Goal: Task Accomplishment & Management: Manage account settings

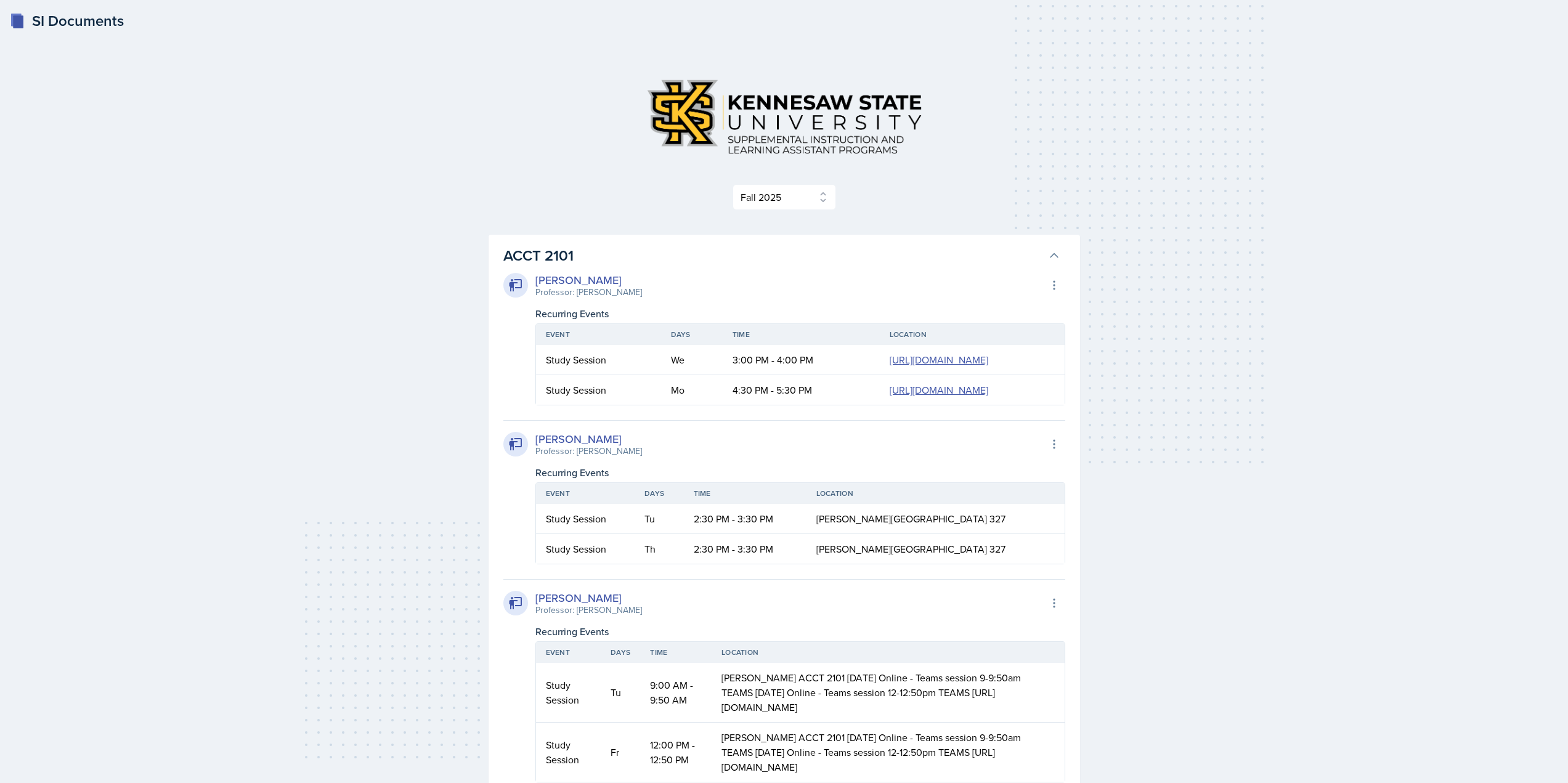
select select "2bed604d-1099-4043-b1bc-2365e8740244"
click at [762, 262] on h3 "ACCT 2101" at bounding box center [773, 255] width 540 height 22
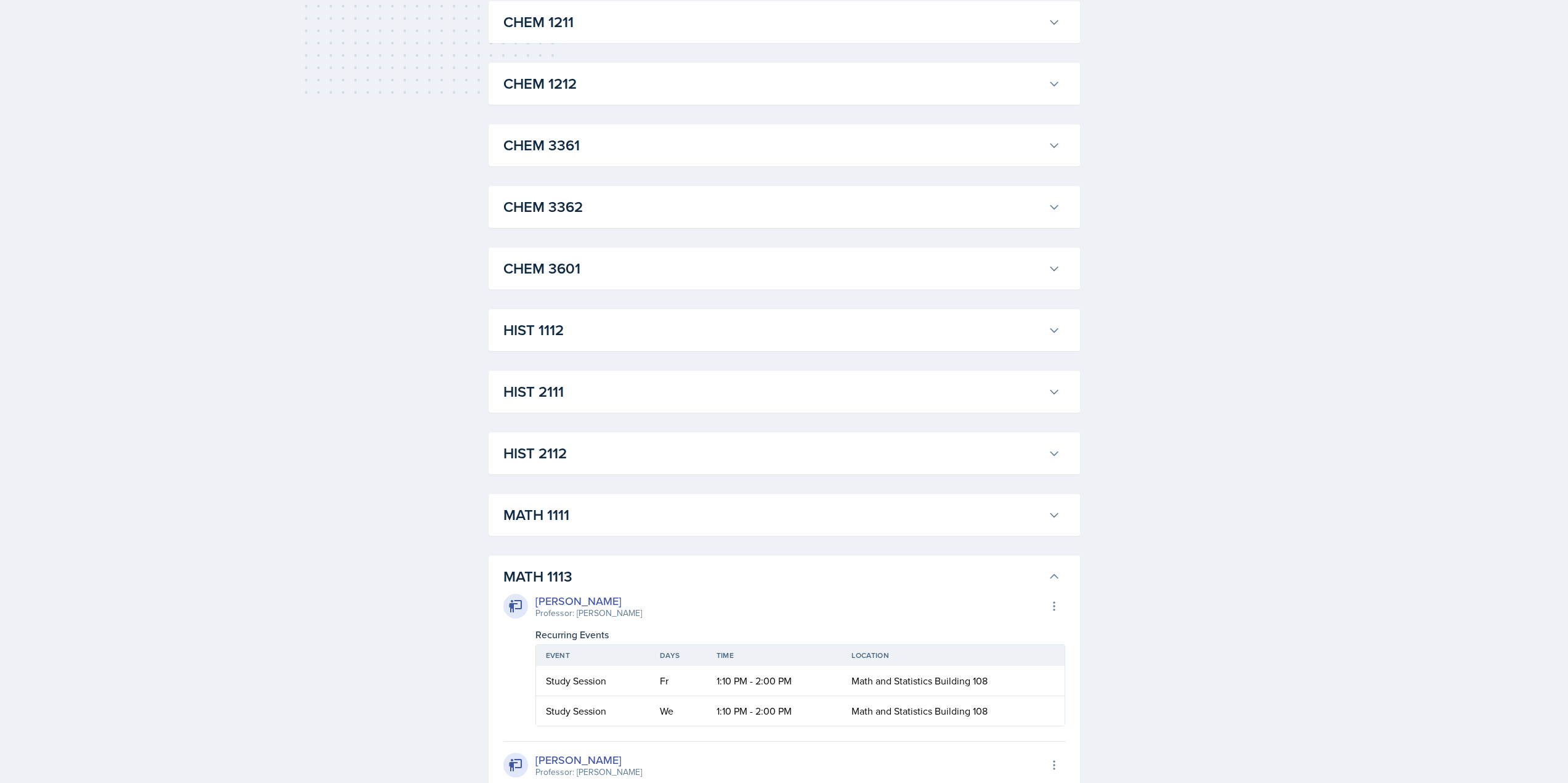
scroll to position [924, 0]
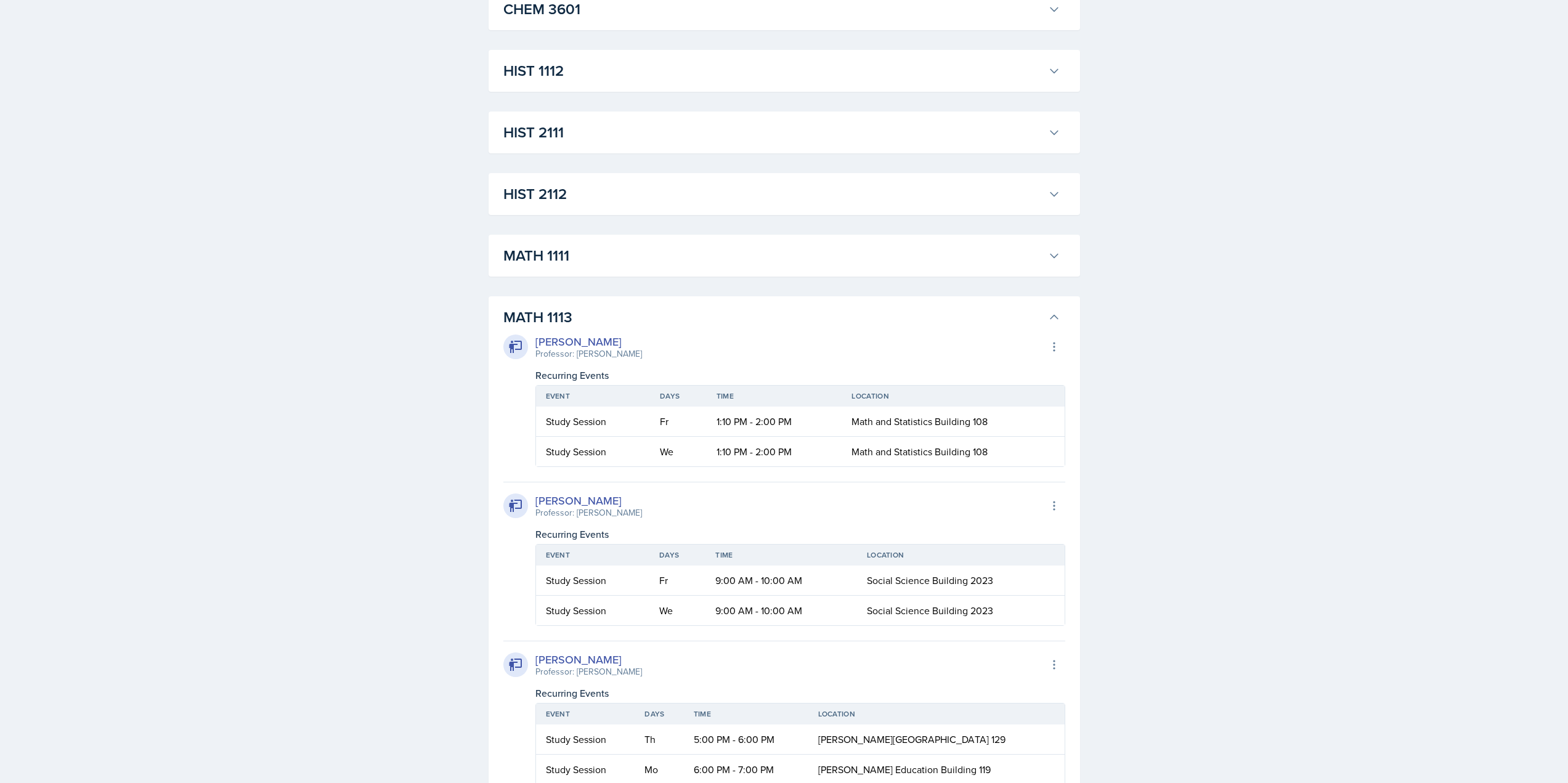
drag, startPoint x: 580, startPoint y: 319, endPoint x: 582, endPoint y: 299, distance: 20.1
click at [581, 319] on h3 "MATH 1113" at bounding box center [773, 317] width 540 height 22
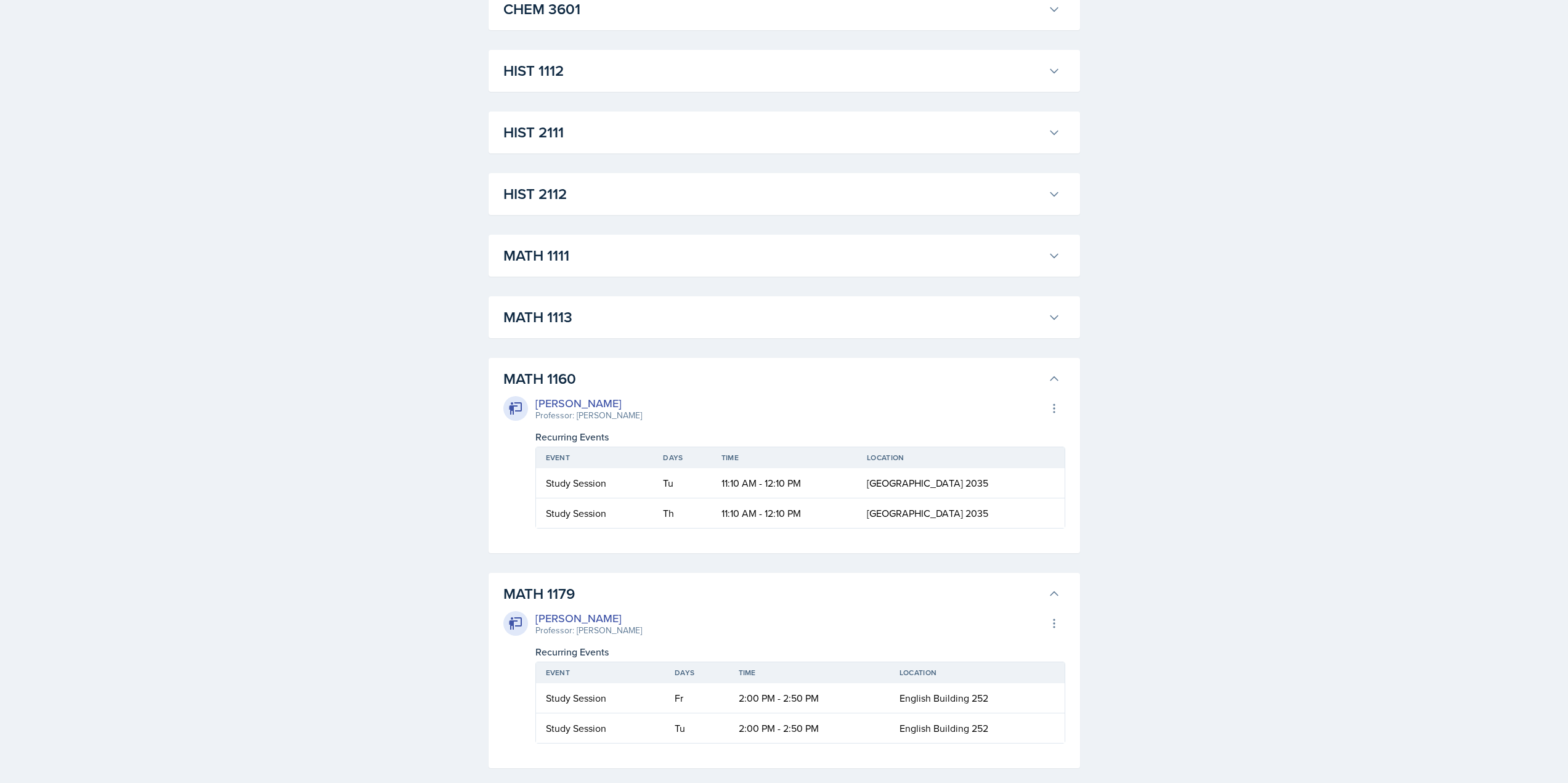
click at [586, 377] on h3 "MATH 1160" at bounding box center [773, 379] width 540 height 22
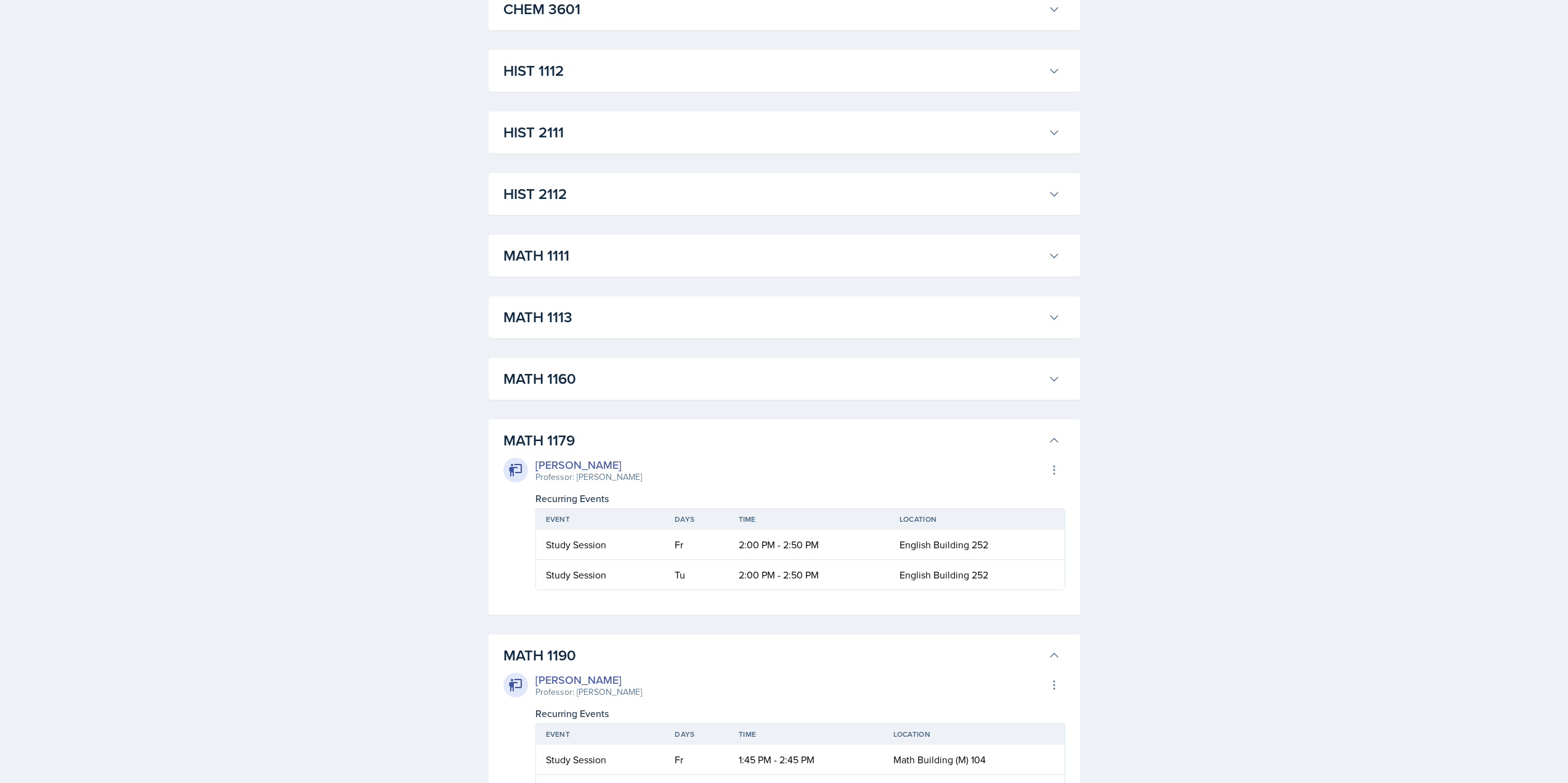
click at [609, 263] on h3 "MATH 1111" at bounding box center [773, 255] width 540 height 22
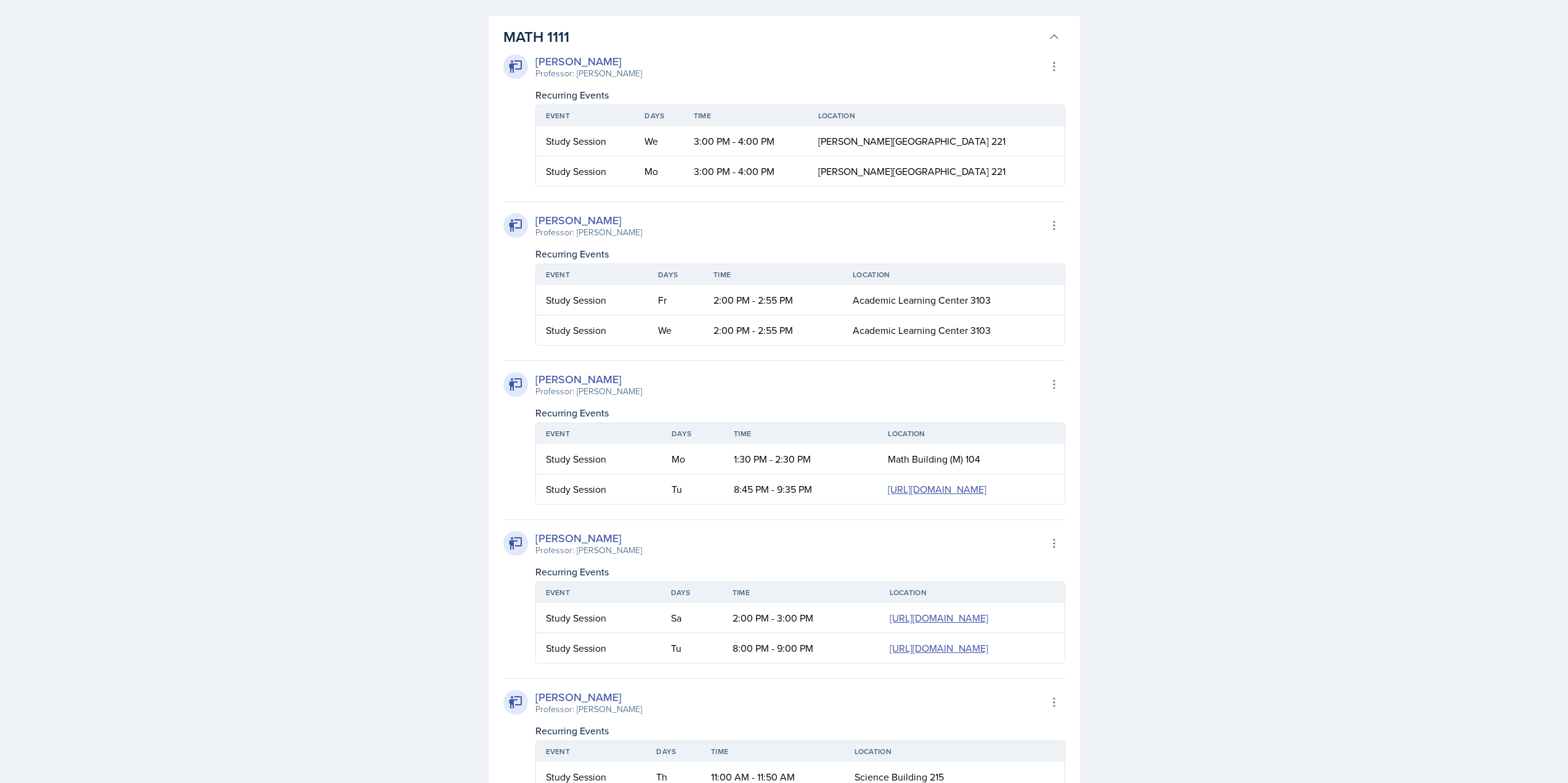
scroll to position [1109, 0]
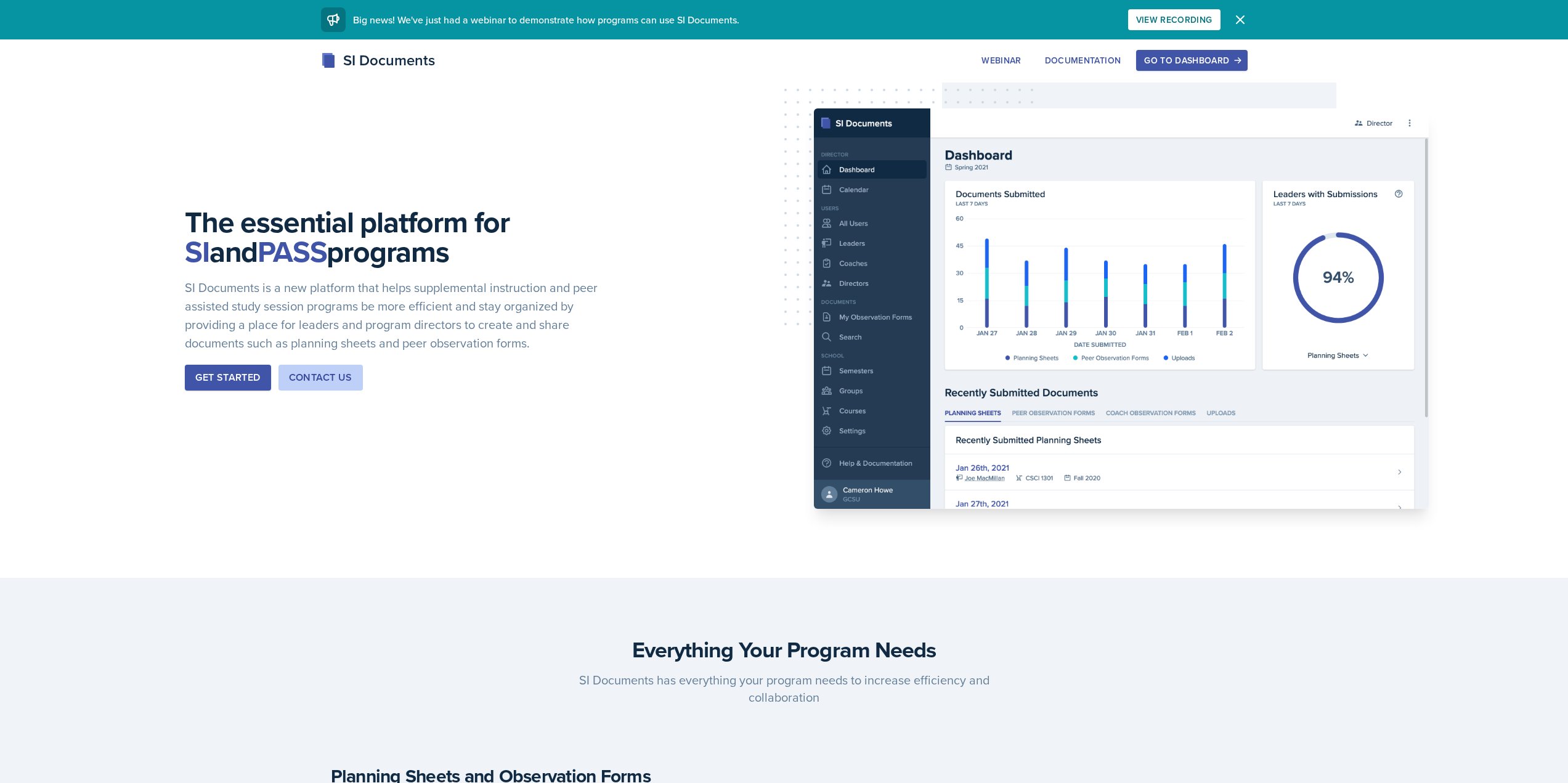
click at [1228, 66] on div "Go to Dashboard" at bounding box center [1191, 61] width 95 height 10
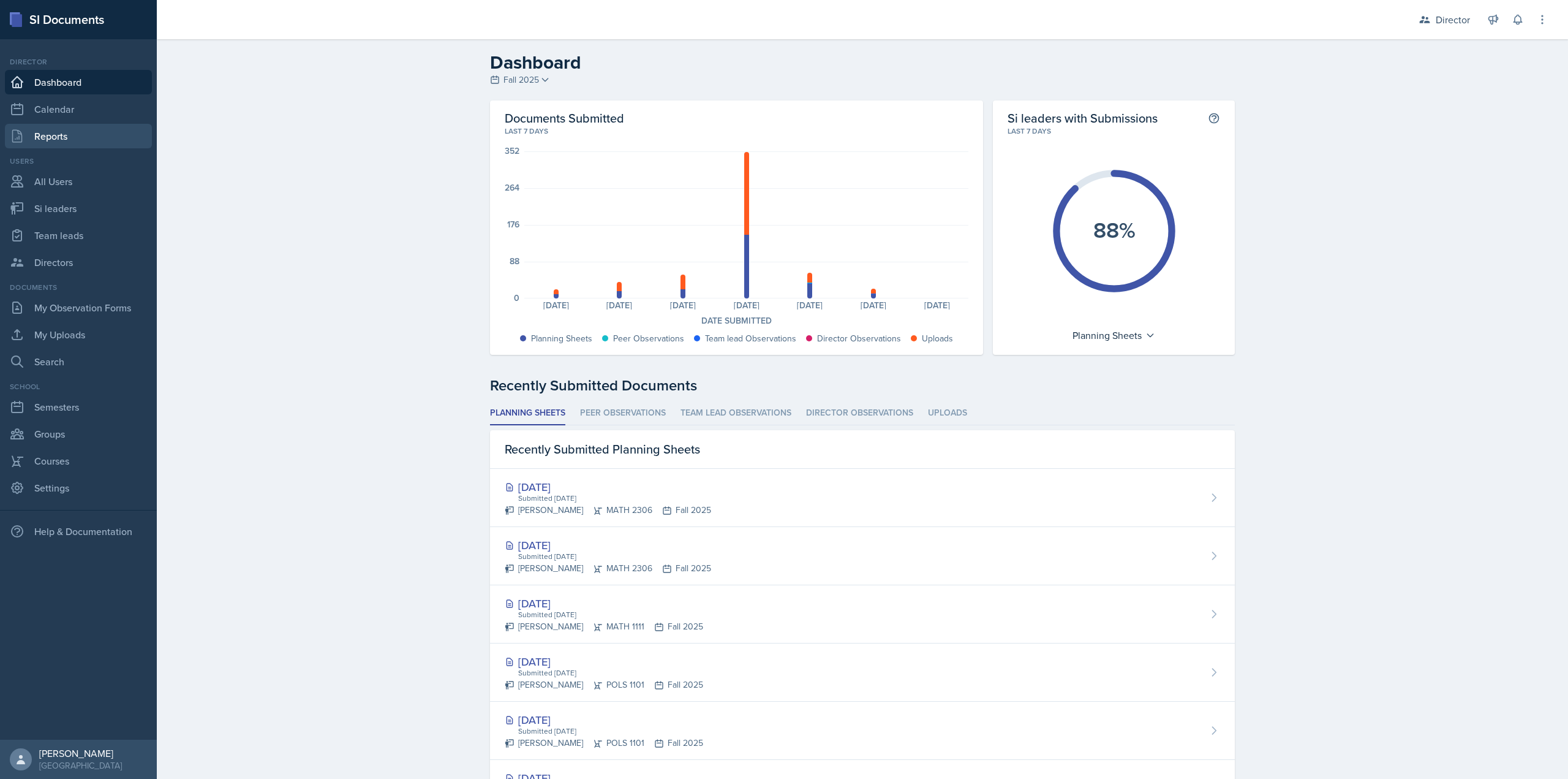
click at [99, 140] on link "Reports" at bounding box center [78, 136] width 147 height 25
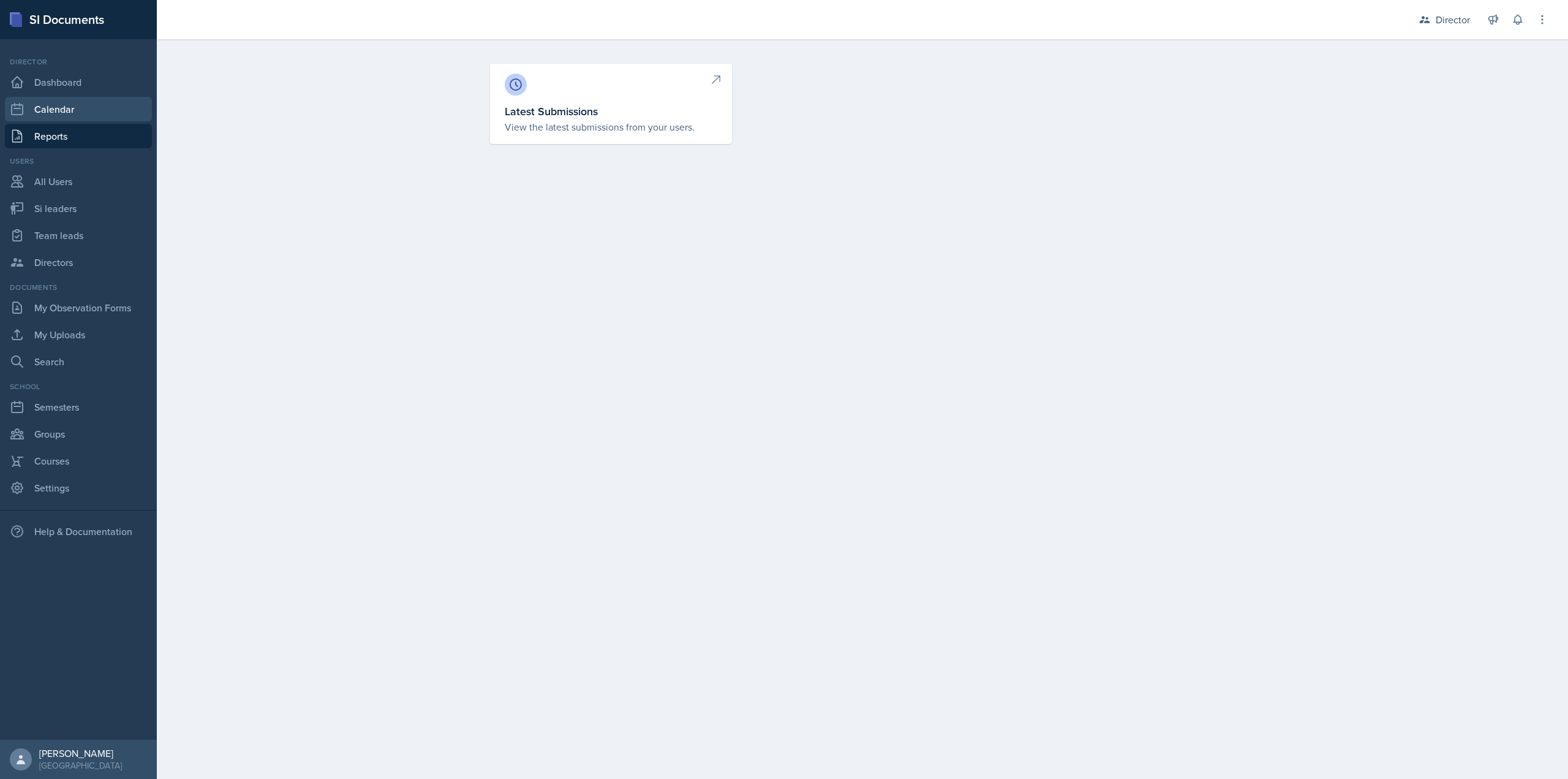
click at [106, 110] on link "Calendar" at bounding box center [78, 109] width 147 height 25
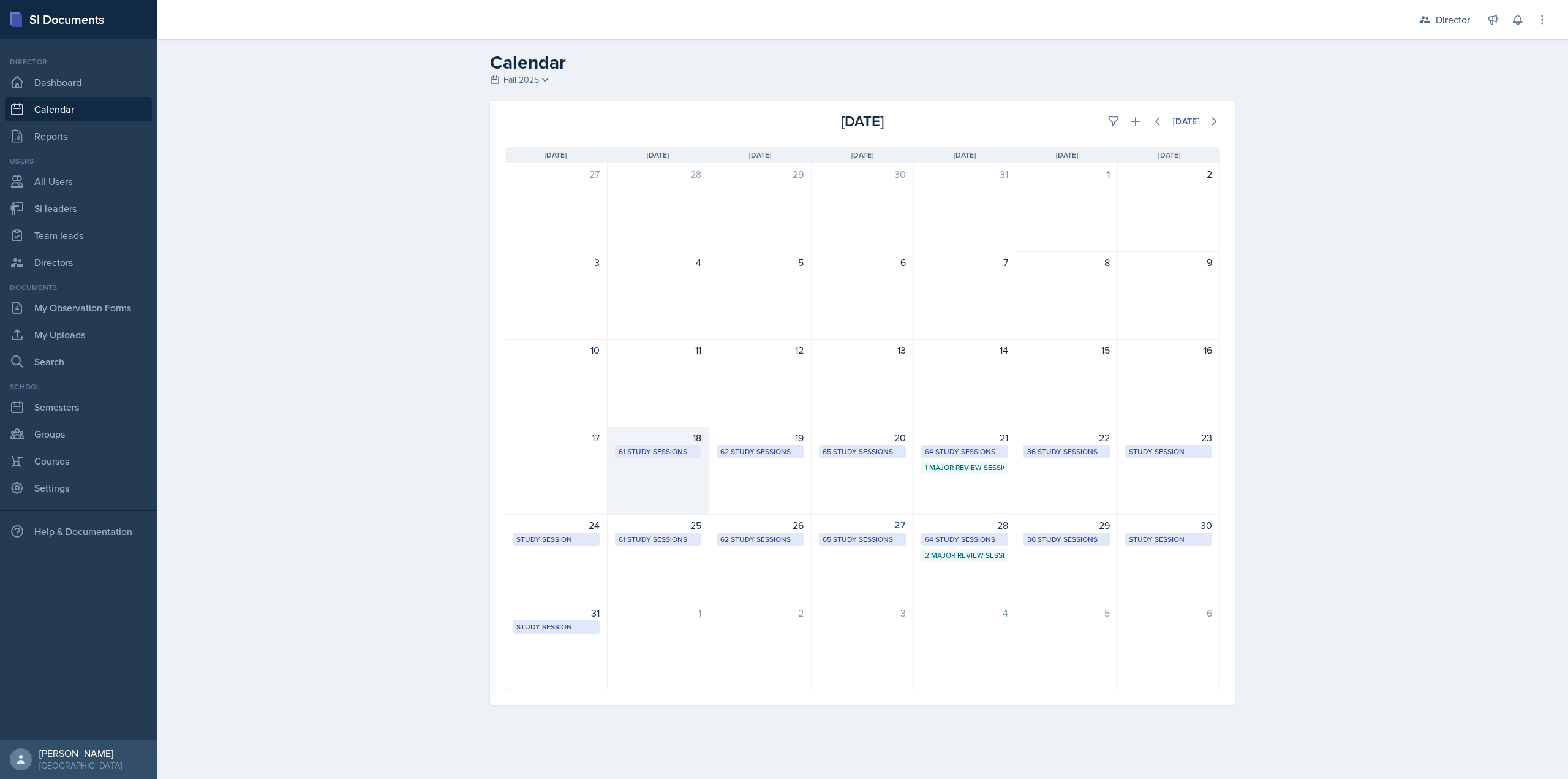
click at [616, 465] on div "18 61 Study Sessions" at bounding box center [659, 470] width 102 height 88
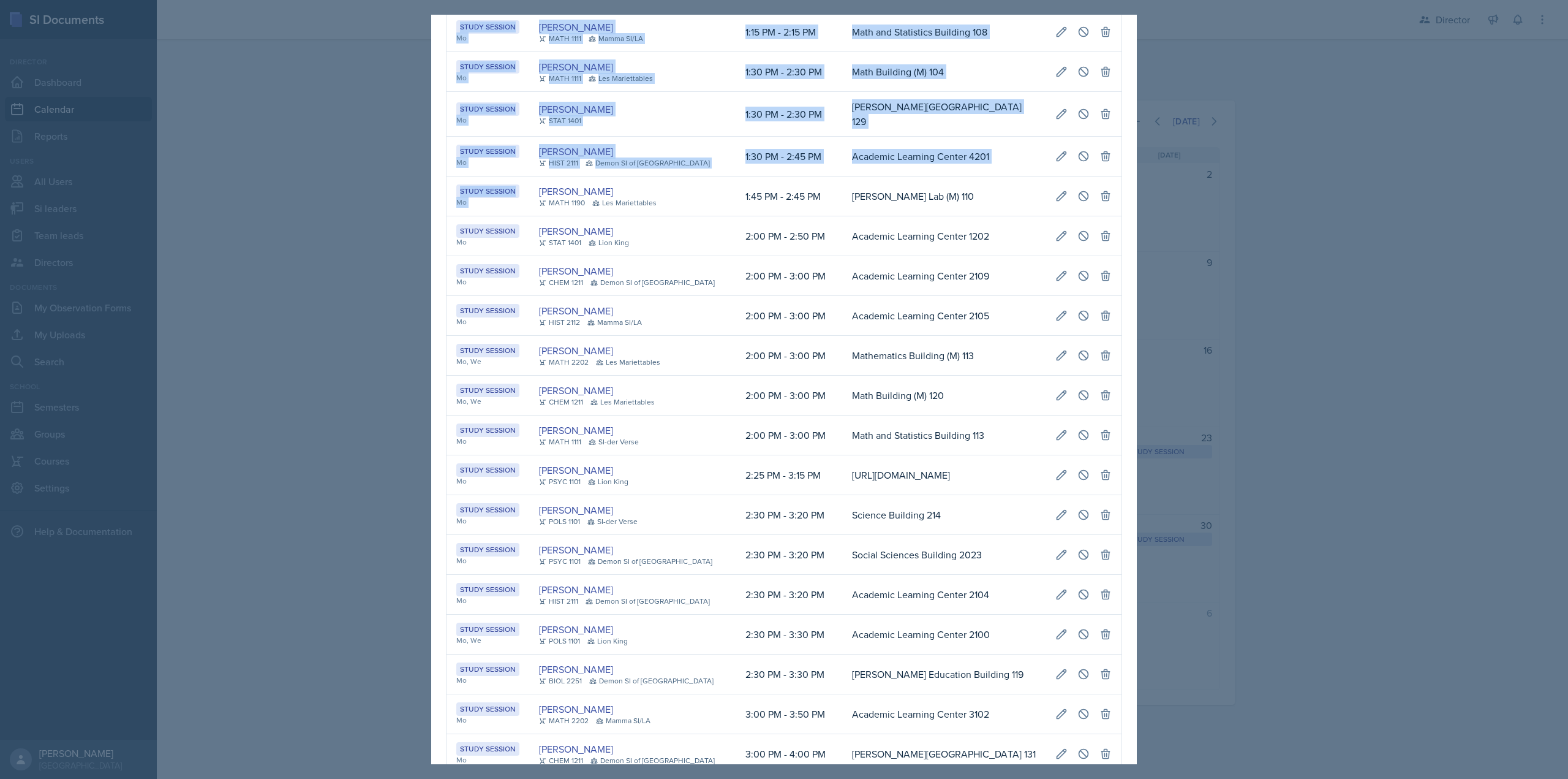
scroll to position [0, 659]
drag, startPoint x: 486, startPoint y: 204, endPoint x: 1122, endPoint y: 204, distance: 636.0
click at [1171, 205] on div "[DATE] Event User Time Location Study Session Mo [PERSON_NAME] CHEM 1211 Mamma …" at bounding box center [784, 390] width 1568 height 779
click at [1055, 202] on icon at bounding box center [1061, 196] width 12 height 12
select select "1"
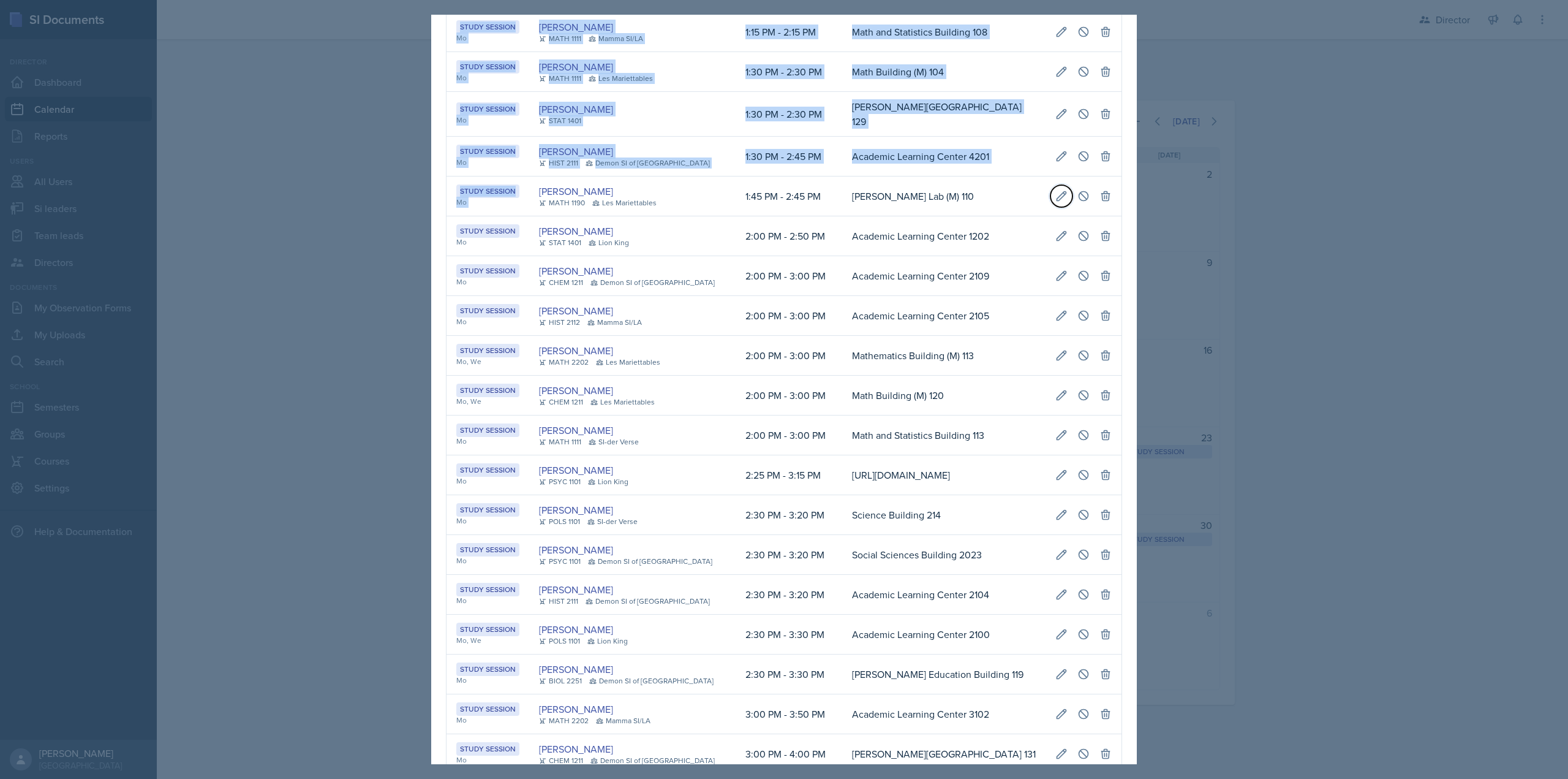
select select "45"
select select "PM"
select select "2"
select select "45"
select select "PM"
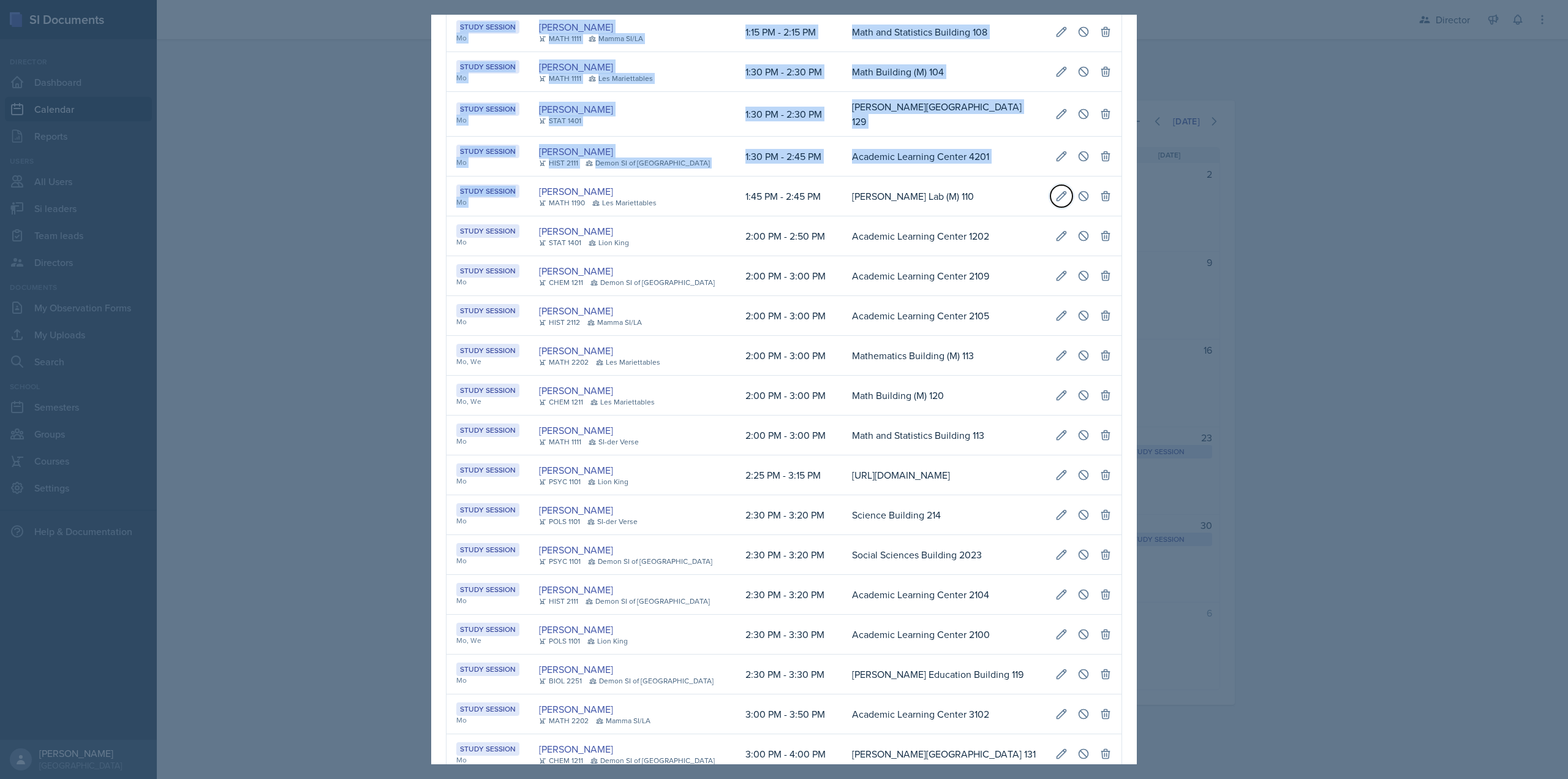
type input "[PERSON_NAME] Lab (M) 110"
select select "d66089cd-5ee7-4f89-a345-f1bdd1643066"
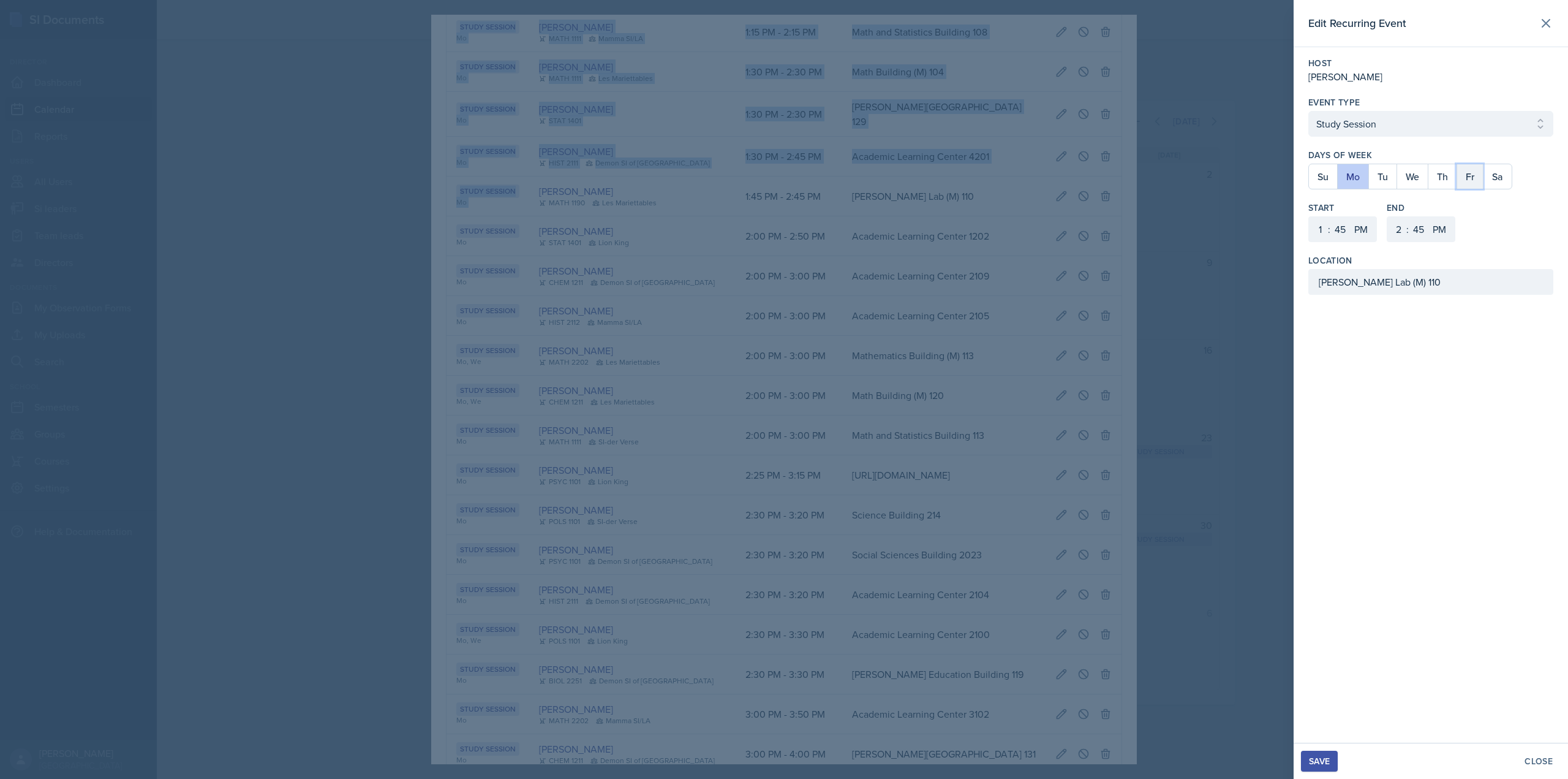
click at [1459, 175] on button "Fr" at bounding box center [1469, 176] width 26 height 25
click at [1355, 167] on button "Mo" at bounding box center [1353, 176] width 31 height 25
click at [1406, 177] on button "We" at bounding box center [1412, 176] width 31 height 25
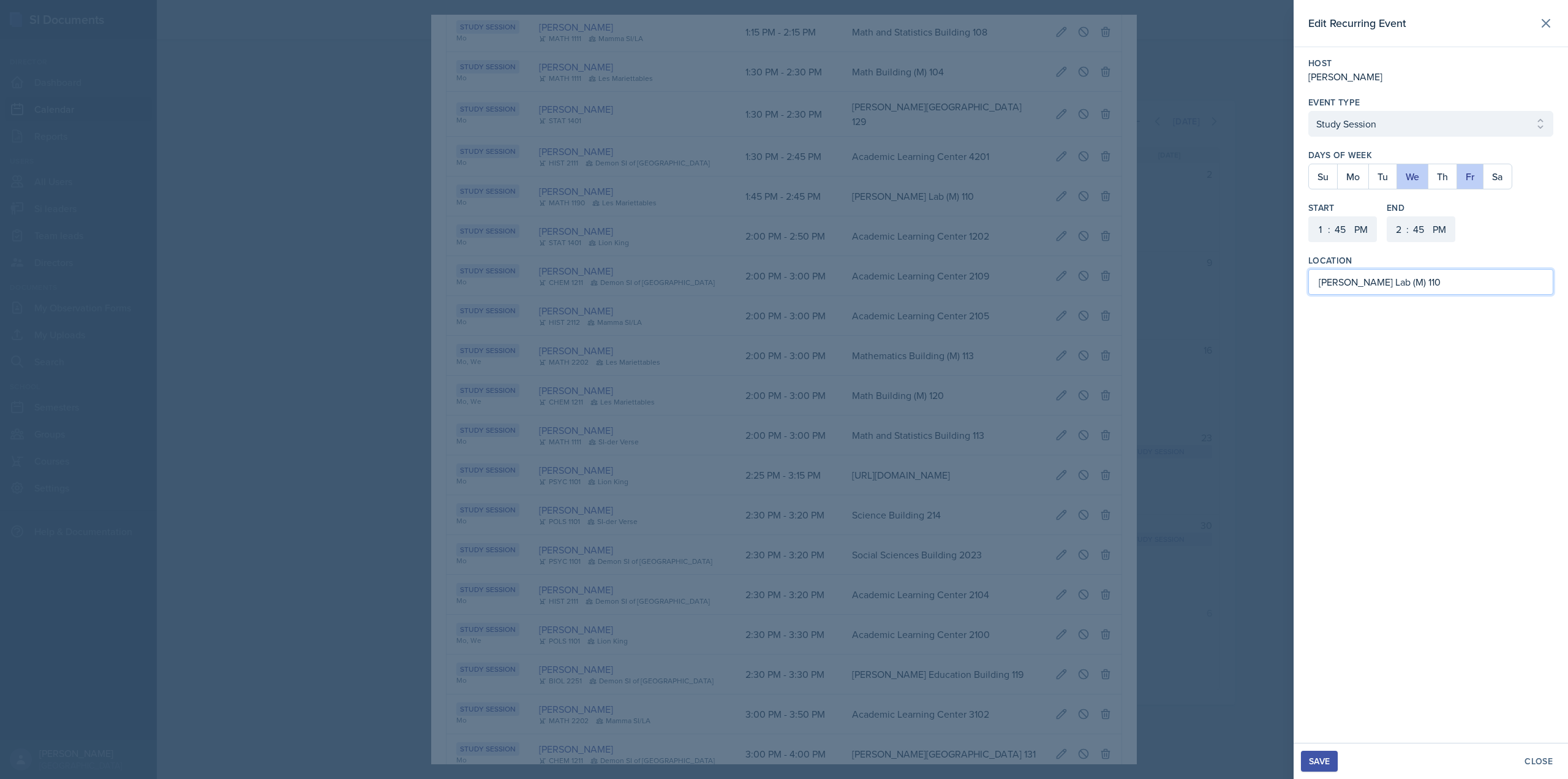
click at [1386, 283] on input "[PERSON_NAME] Lab (M) 110" at bounding box center [1430, 282] width 245 height 26
click at [1318, 758] on div "Save" at bounding box center [1319, 761] width 21 height 10
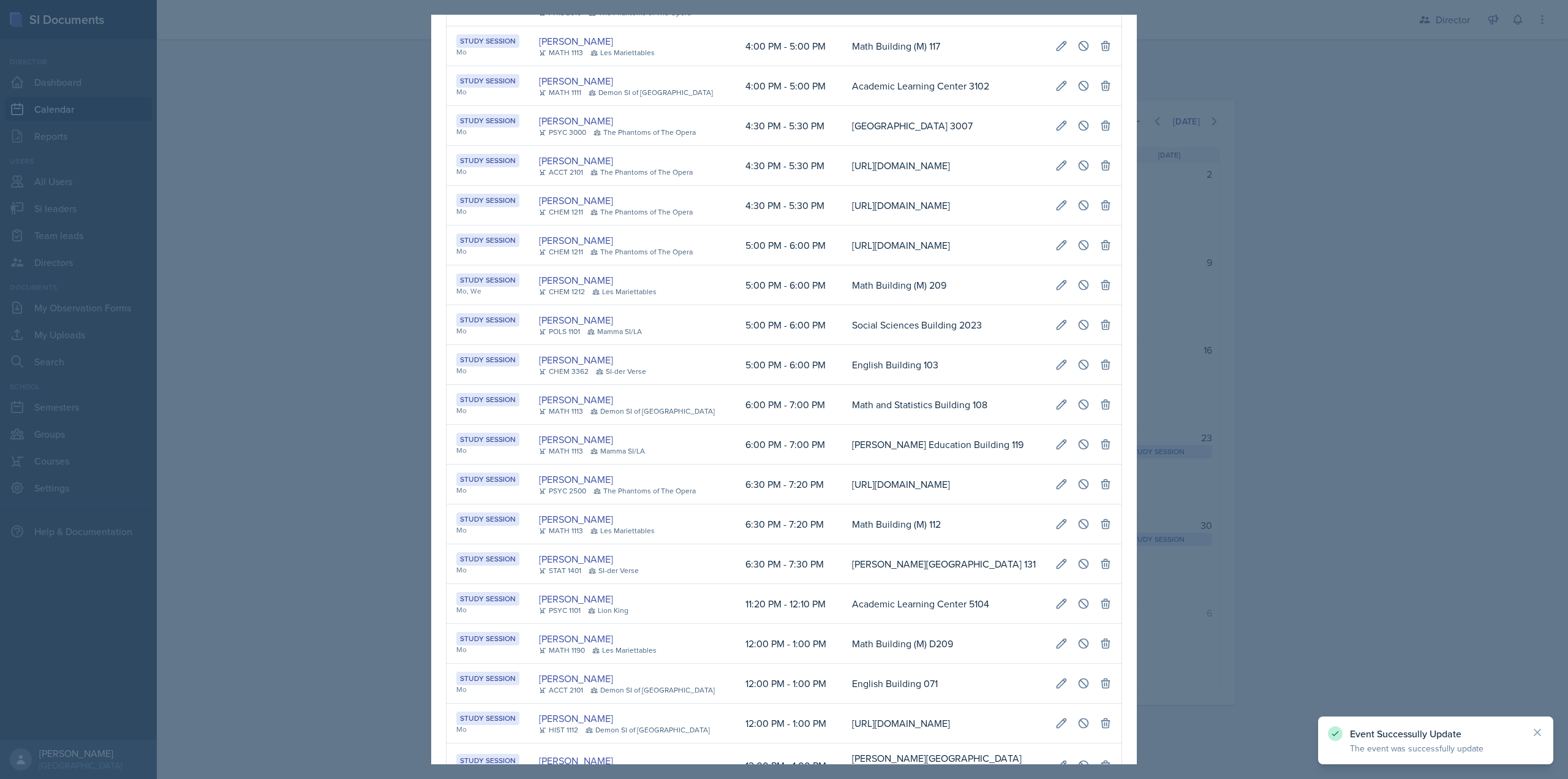
scroll to position [1553, 0]
click at [1304, 546] on div at bounding box center [784, 390] width 1568 height 779
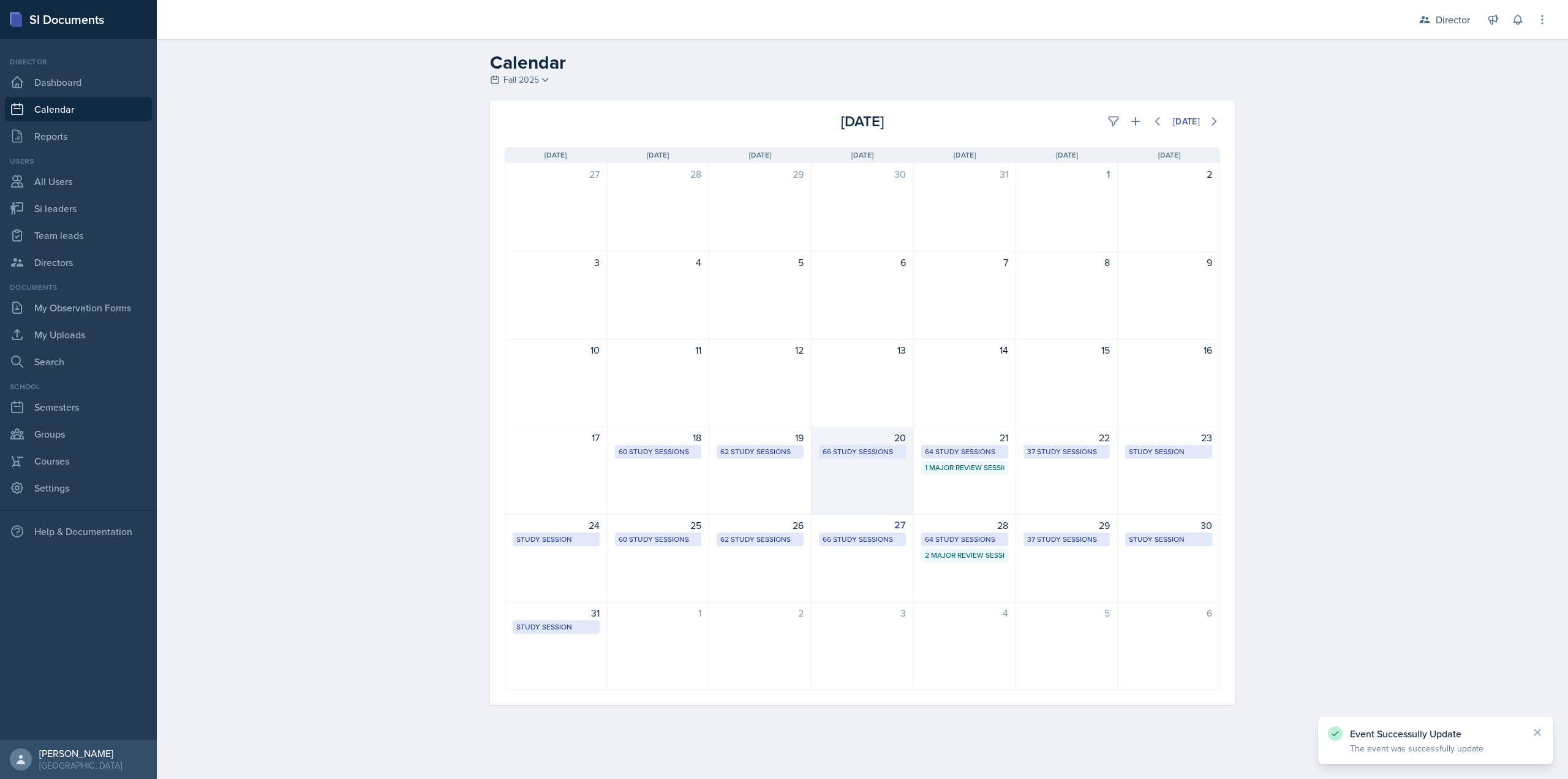
click at [884, 455] on div "66 Study Sessions" at bounding box center [862, 452] width 79 height 11
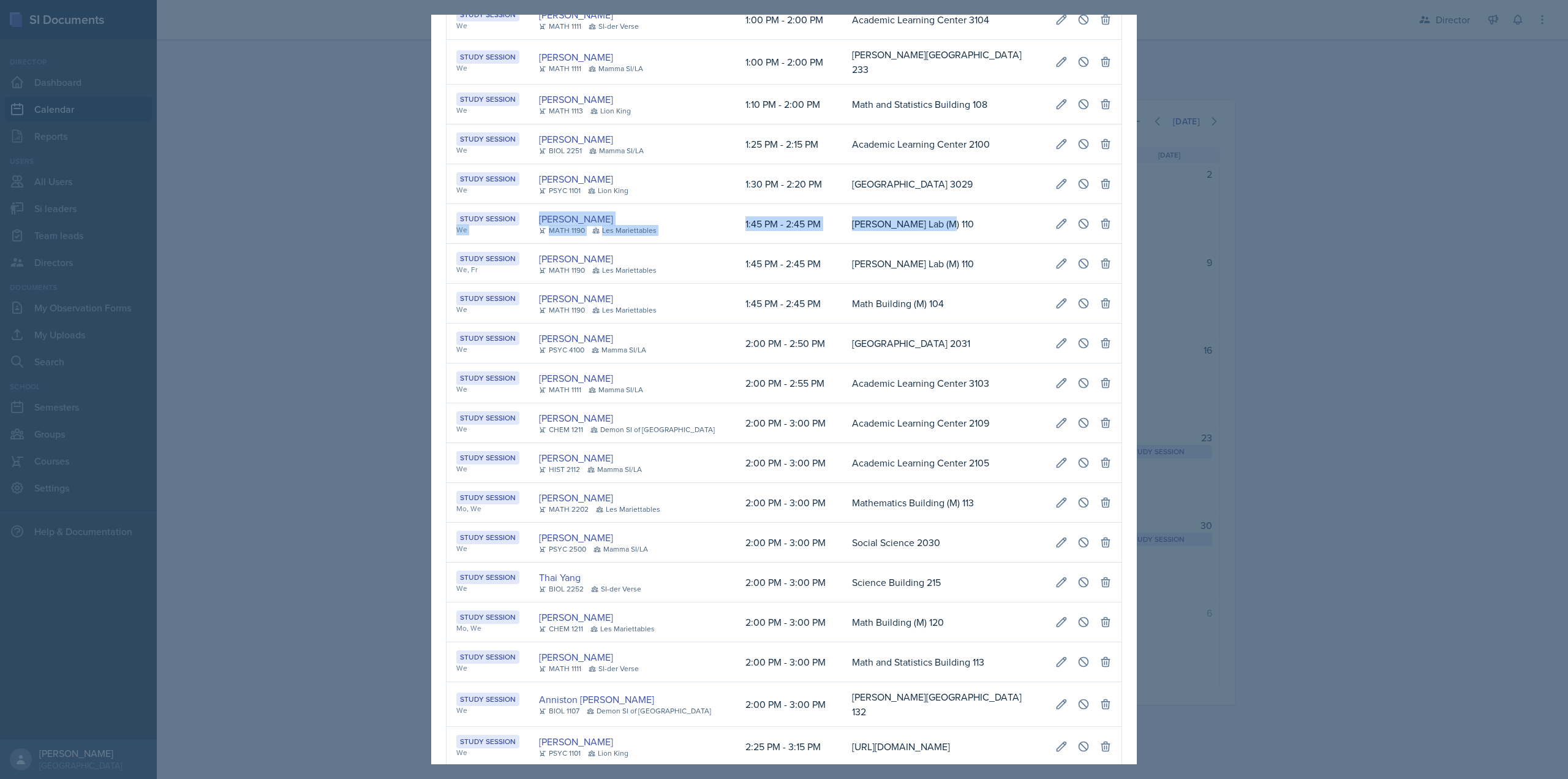
scroll to position [0, 247]
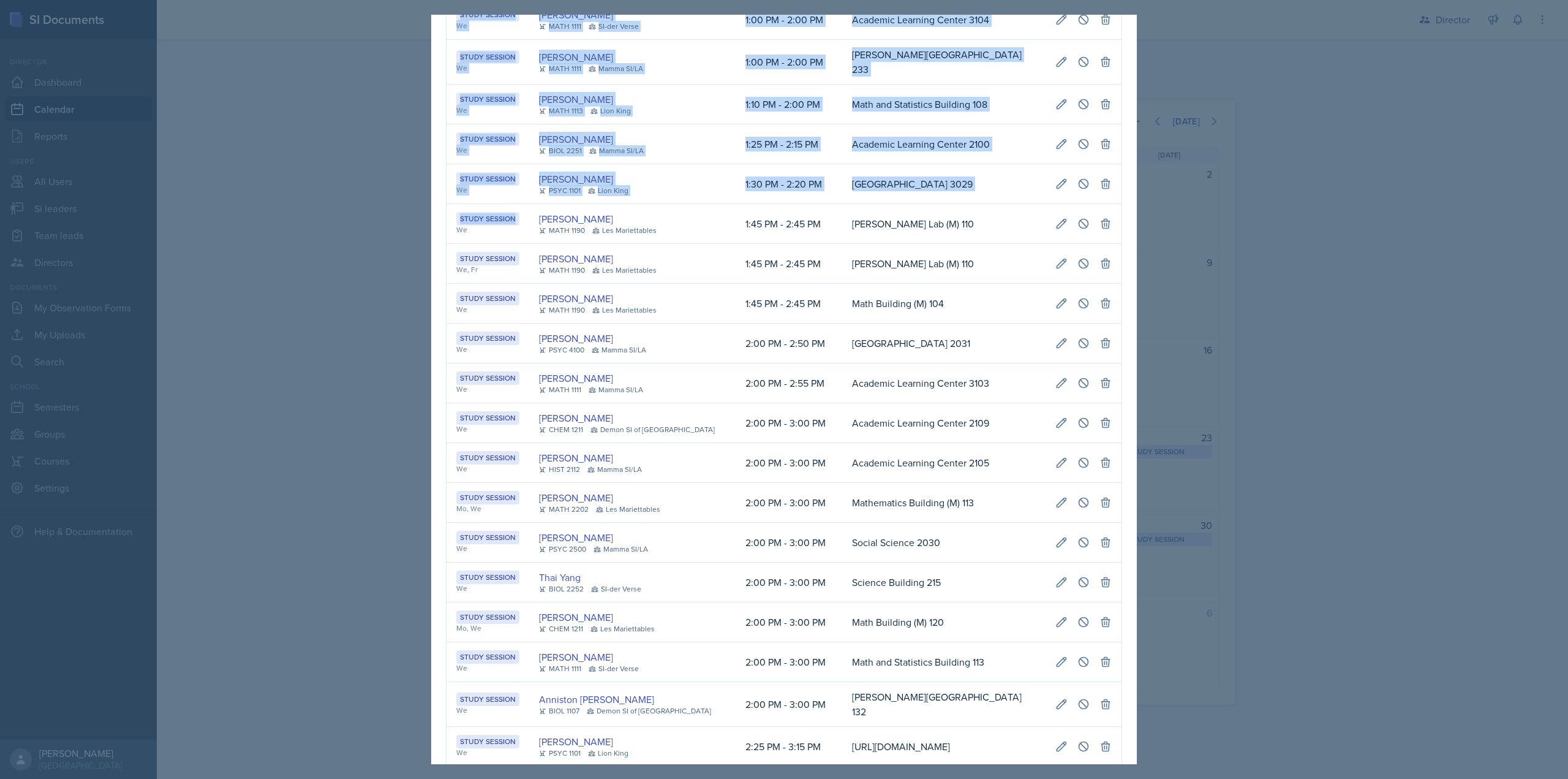
drag, startPoint x: 470, startPoint y: 254, endPoint x: 1151, endPoint y: 243, distance: 681.1
click at [1214, 246] on div "[DATE] Event User Time Location Study Session We [PERSON_NAME] MATH 1113 SI-der…" at bounding box center [784, 390] width 1568 height 779
click at [843, 244] on td "[PERSON_NAME] Lab (M) 110" at bounding box center [944, 224] width 204 height 40
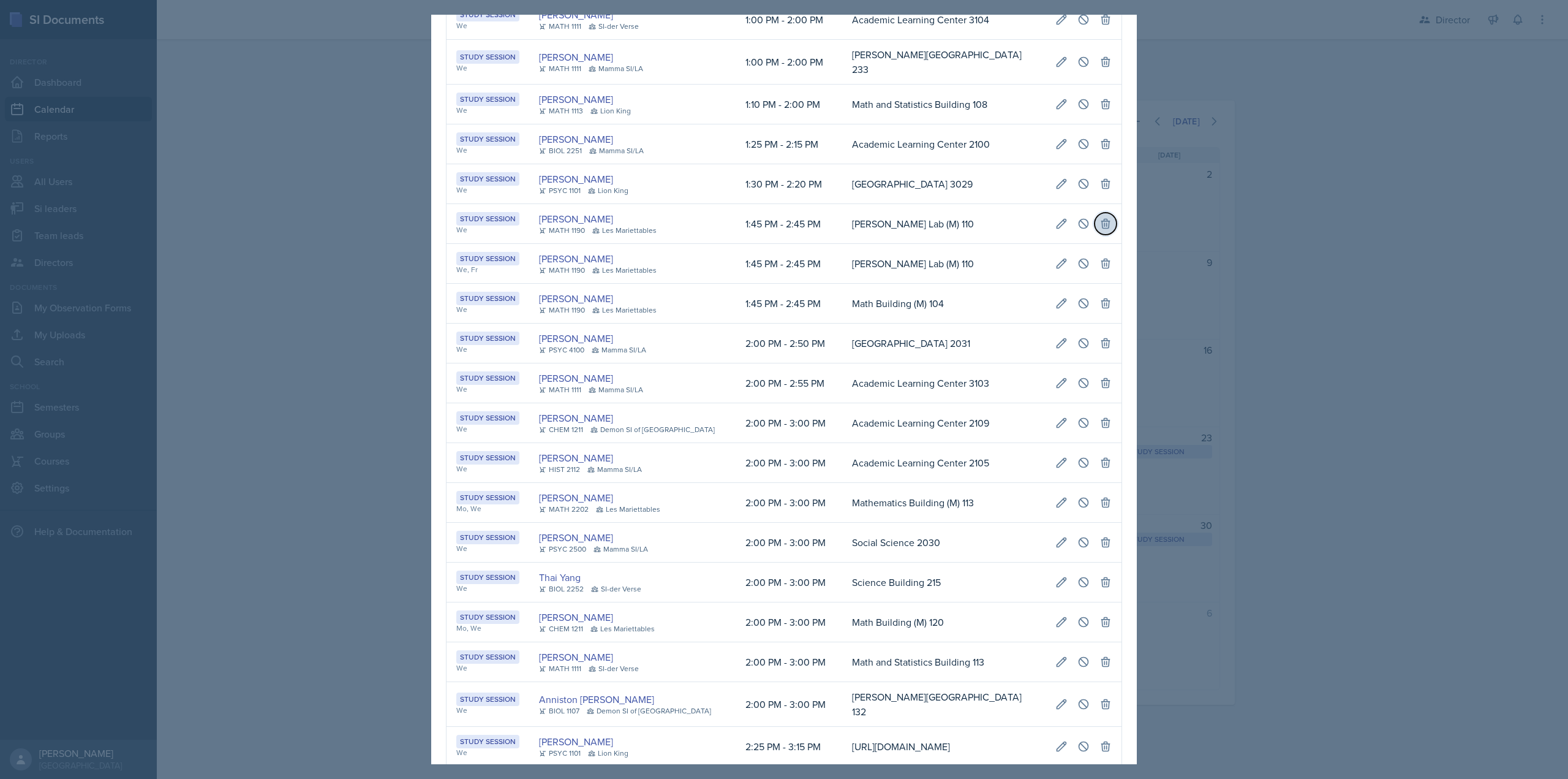
click at [1101, 228] on icon at bounding box center [1105, 223] width 8 height 9
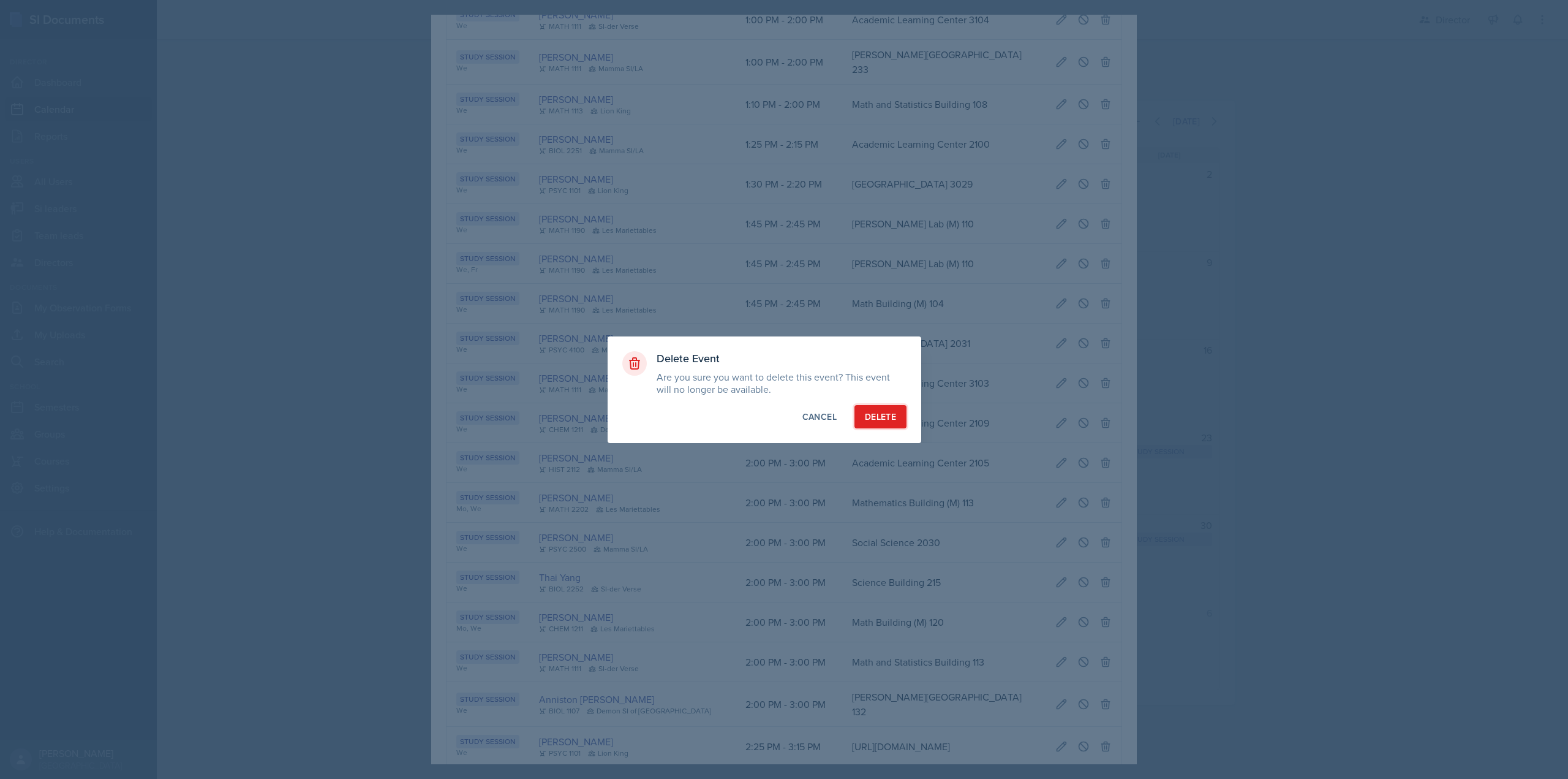
click at [897, 412] on button "Delete" at bounding box center [880, 416] width 52 height 23
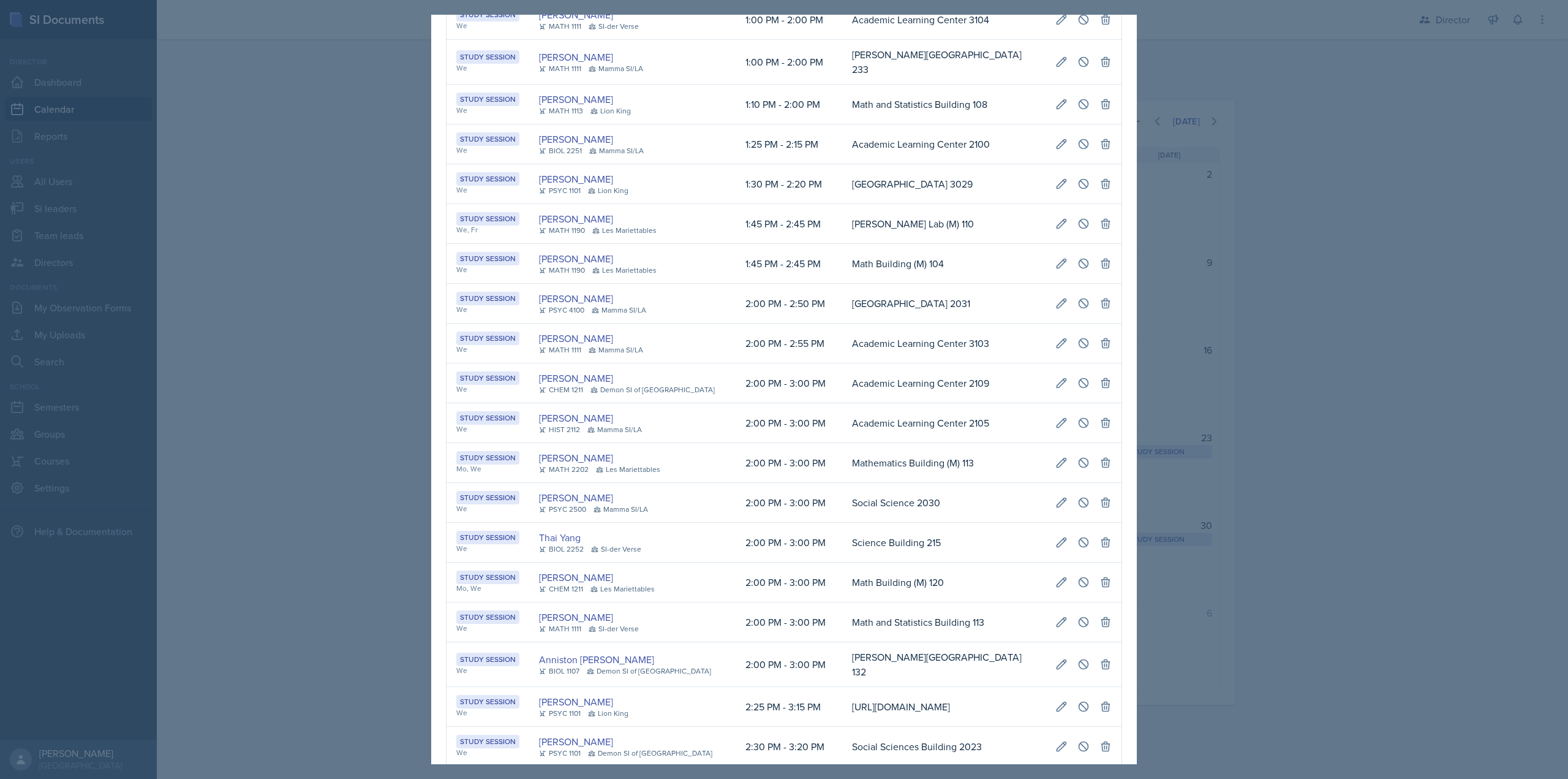
drag, startPoint x: 1244, startPoint y: 380, endPoint x: 1228, endPoint y: 385, distance: 16.8
click at [1245, 380] on div at bounding box center [784, 390] width 1568 height 779
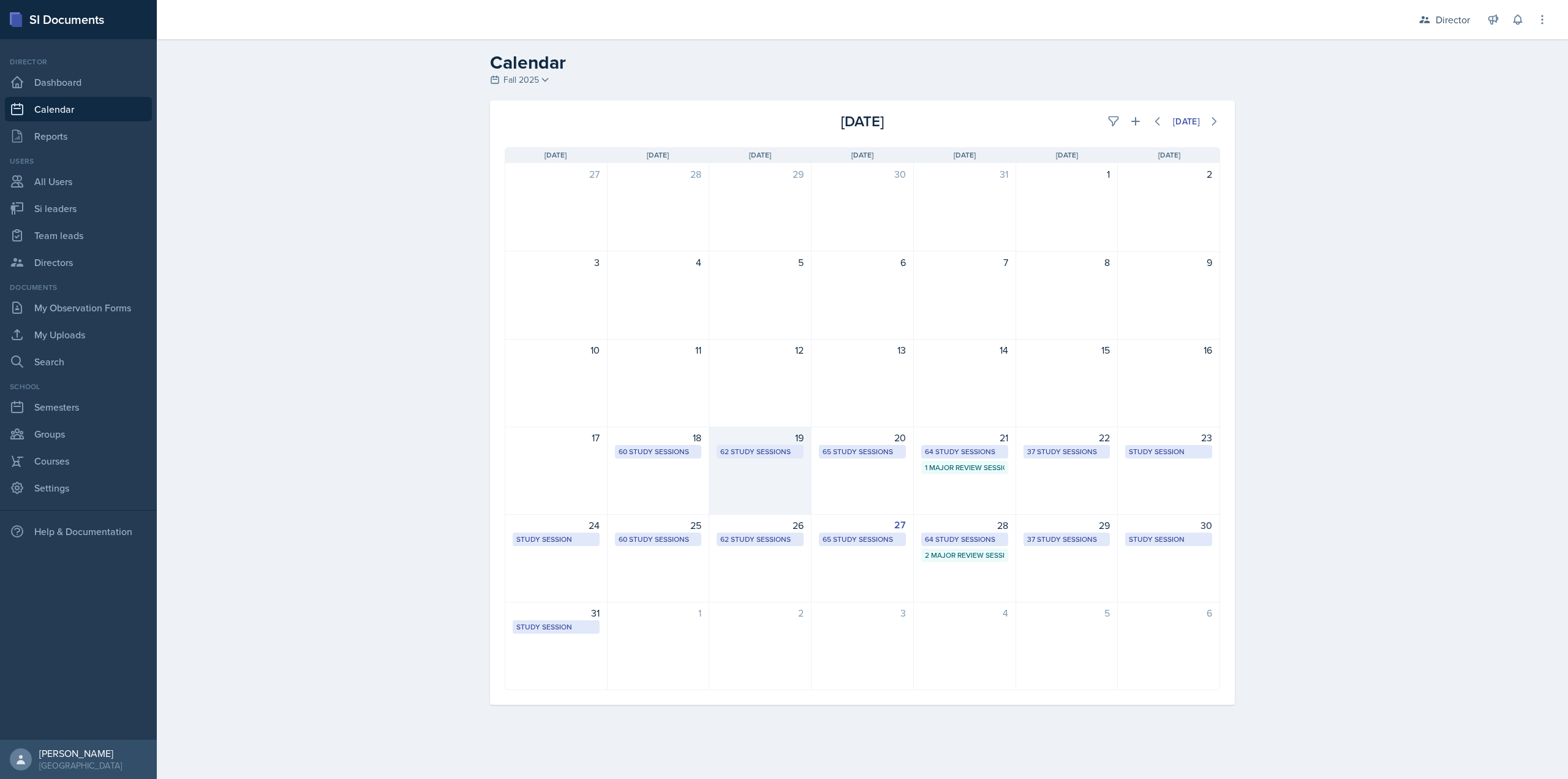
click at [761, 499] on div "19 62 Study Sessions" at bounding box center [760, 470] width 102 height 88
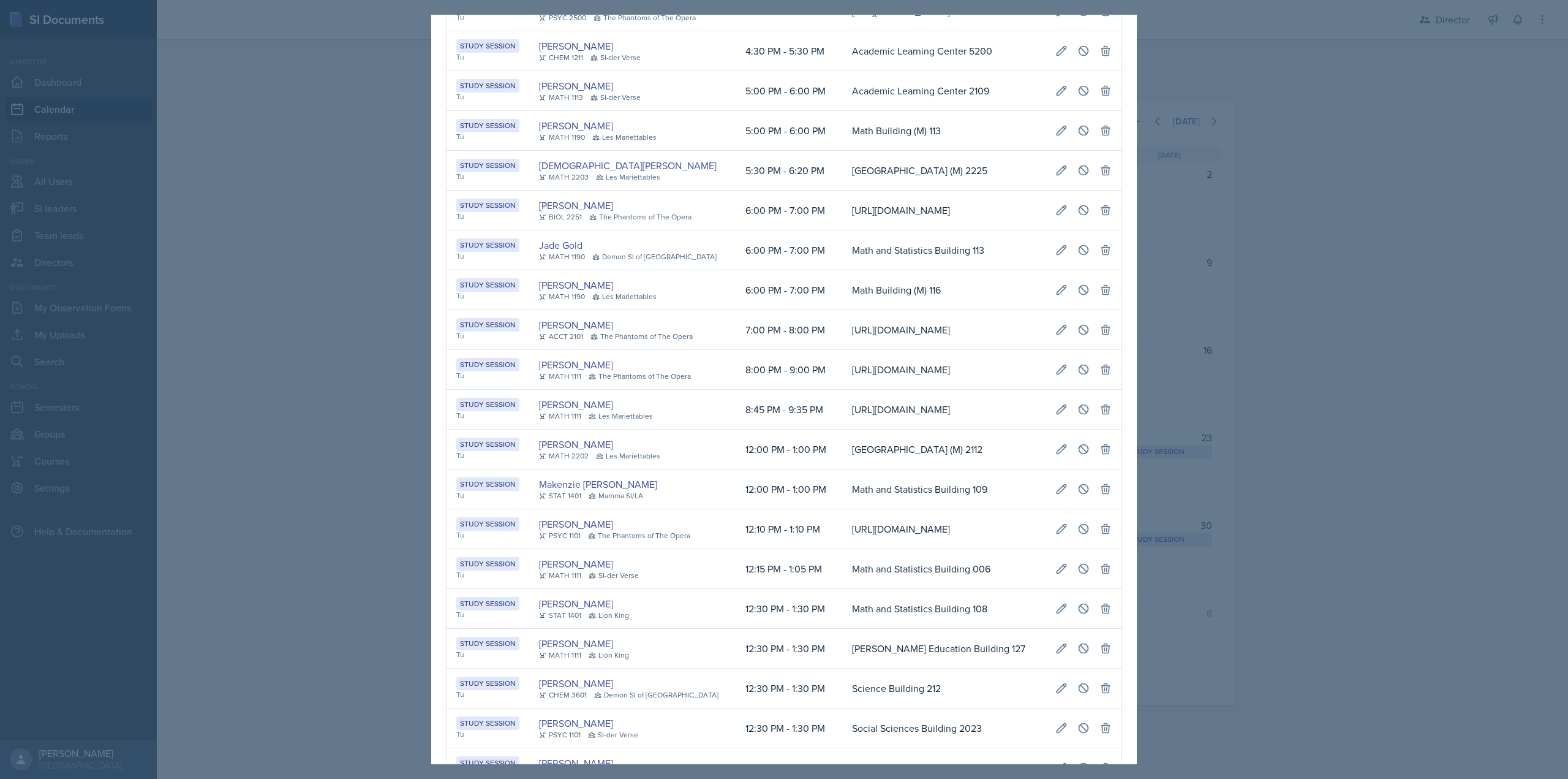
scroll to position [0, 249]
drag, startPoint x: 460, startPoint y: 331, endPoint x: 1066, endPoint y: 328, distance: 606.0
click at [1066, 111] on tr "Study Session Tu [PERSON_NAME] MATH 1113 SI-der Verse 5:00 PM - 6:00 PM Academi…" at bounding box center [784, 91] width 675 height 40
click at [1057, 95] on icon at bounding box center [1062, 90] width 9 height 9
select select "5"
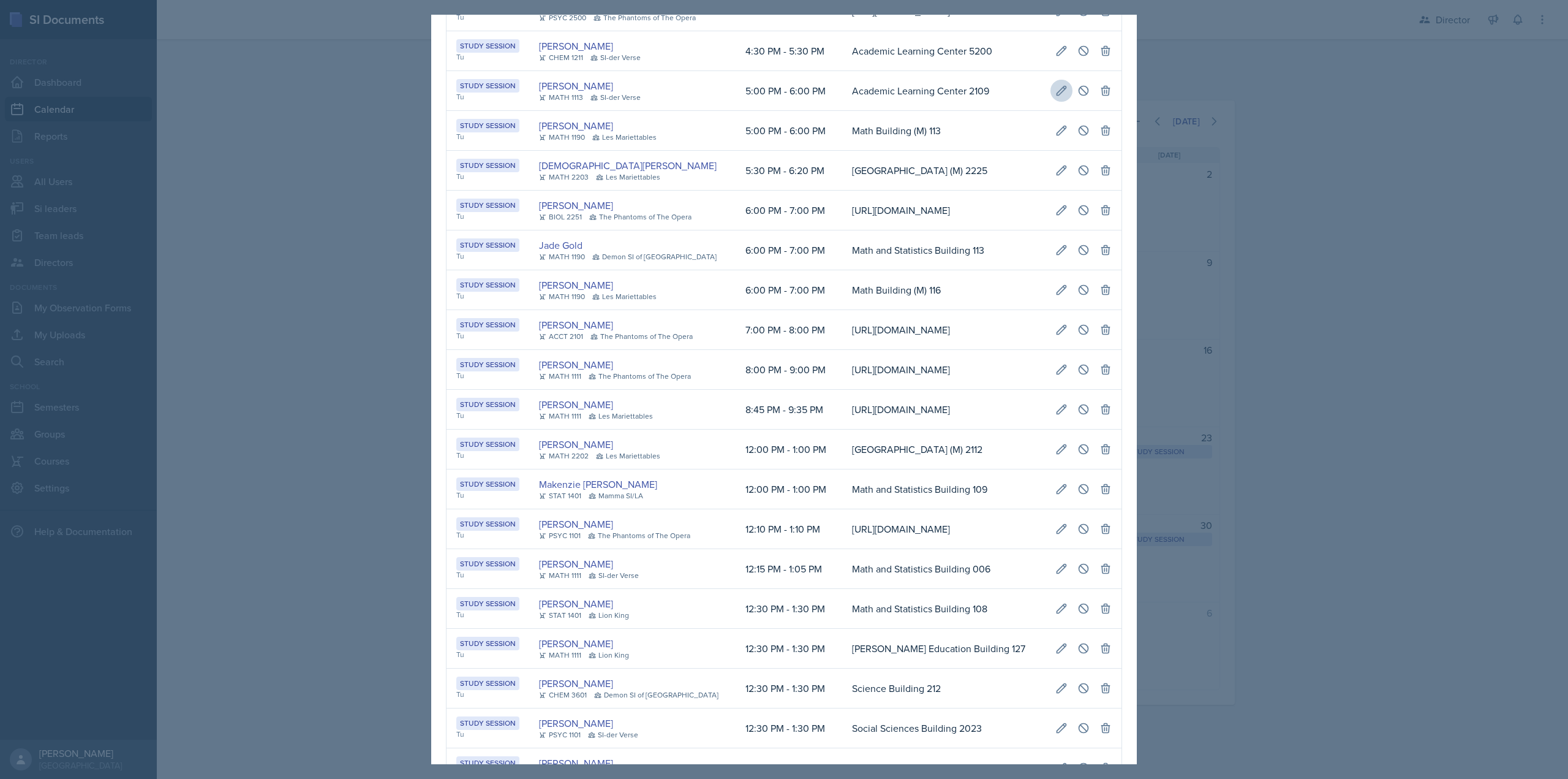
select select "0"
select select "6"
select select "0"
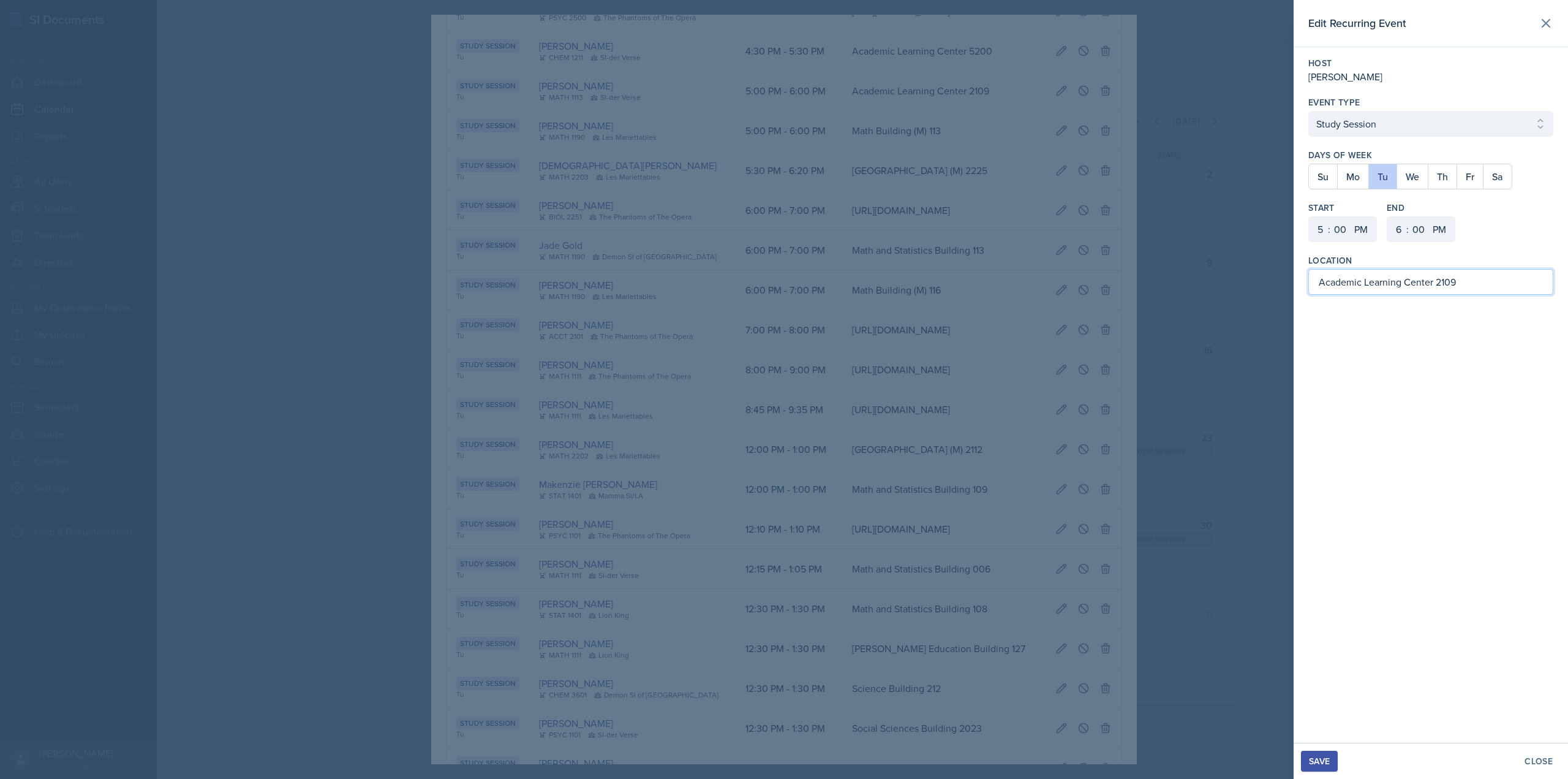
click at [1355, 289] on input "Academic Learning Center 2109" at bounding box center [1430, 282] width 245 height 26
type input "Science Building 215"
click at [1328, 762] on div "Save" at bounding box center [1319, 761] width 21 height 10
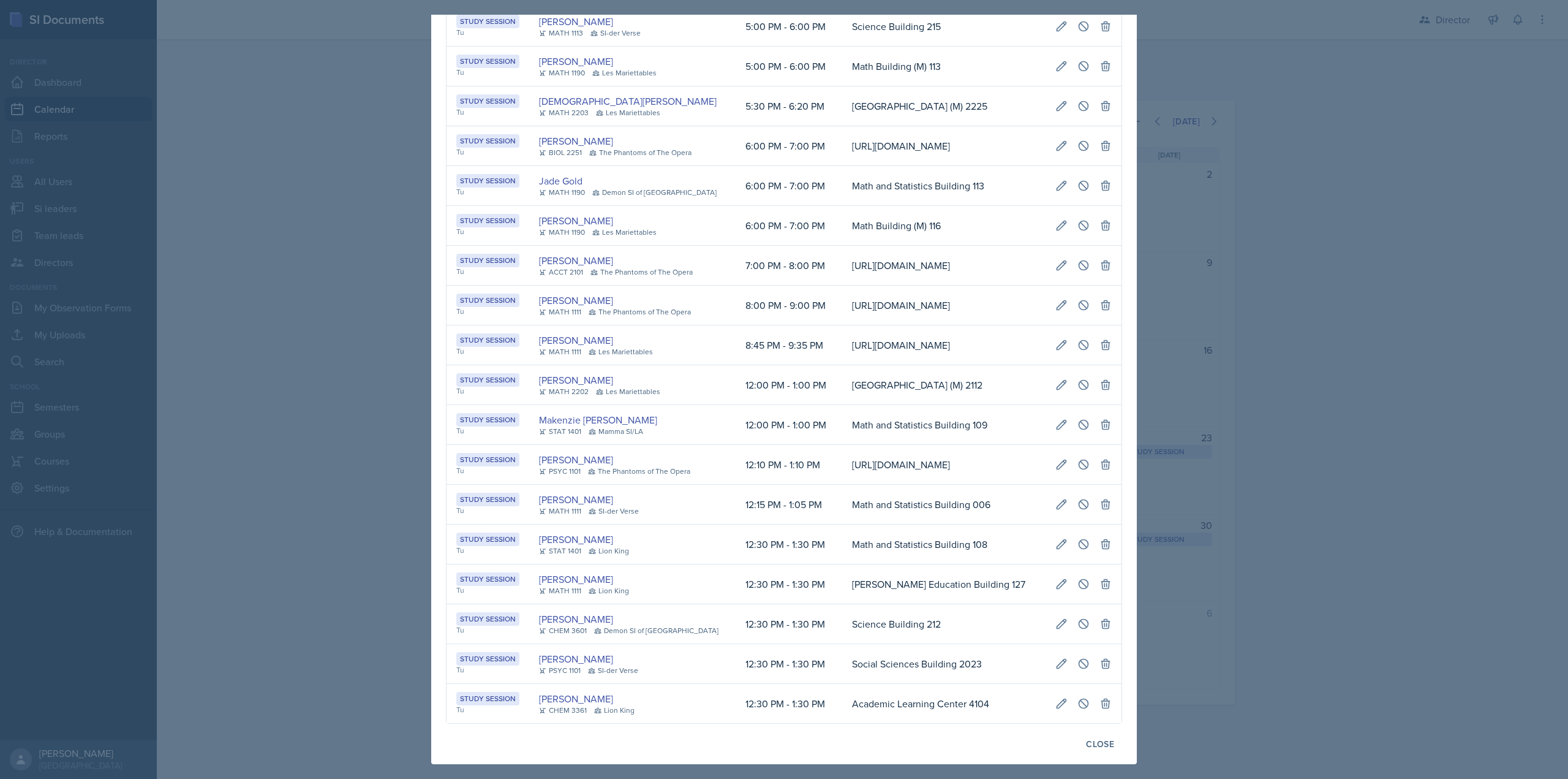
scroll to position [0, 0]
click at [1086, 748] on div "Close" at bounding box center [1100, 744] width 28 height 10
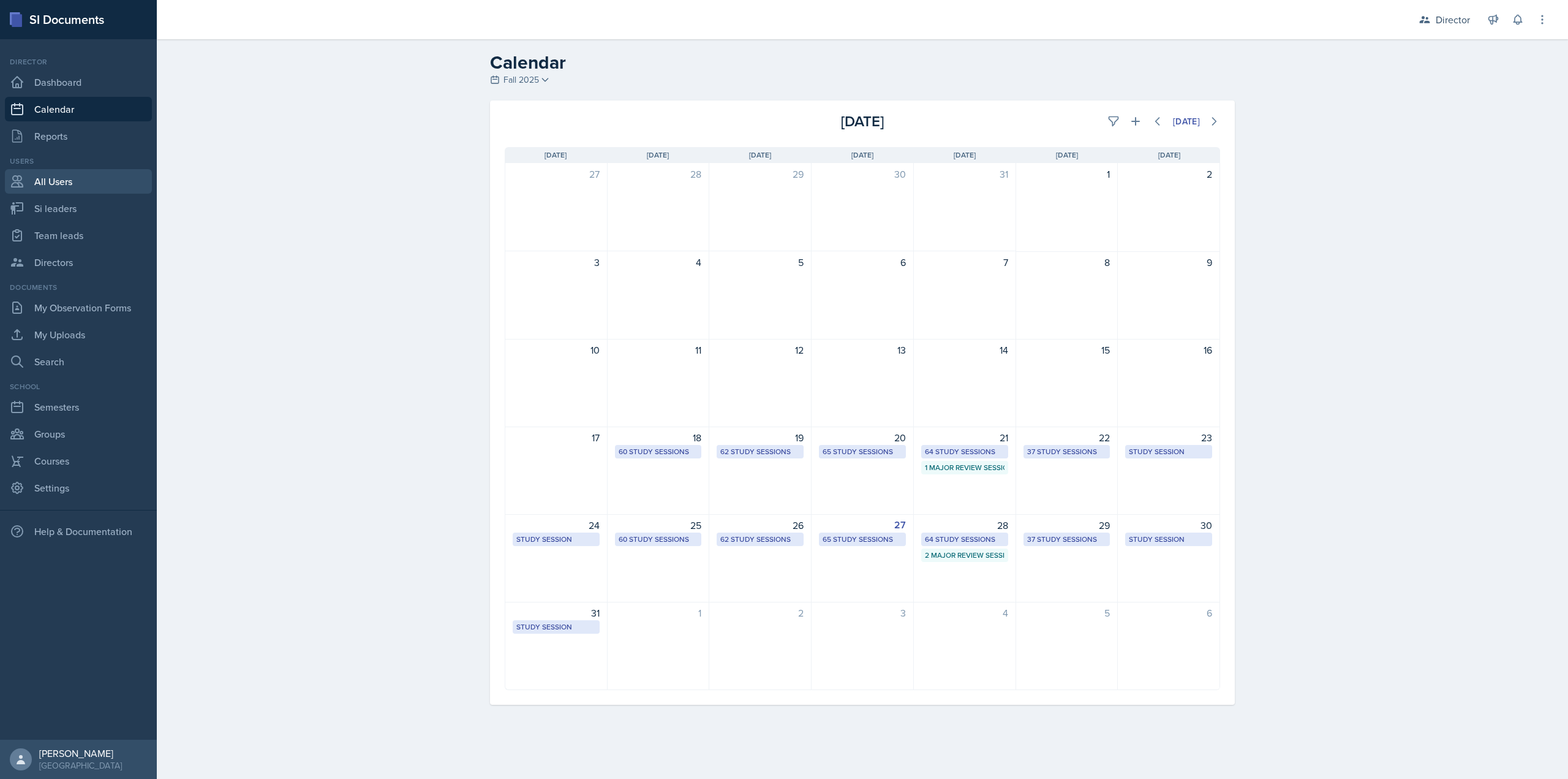
click at [55, 179] on link "All Users" at bounding box center [78, 181] width 147 height 25
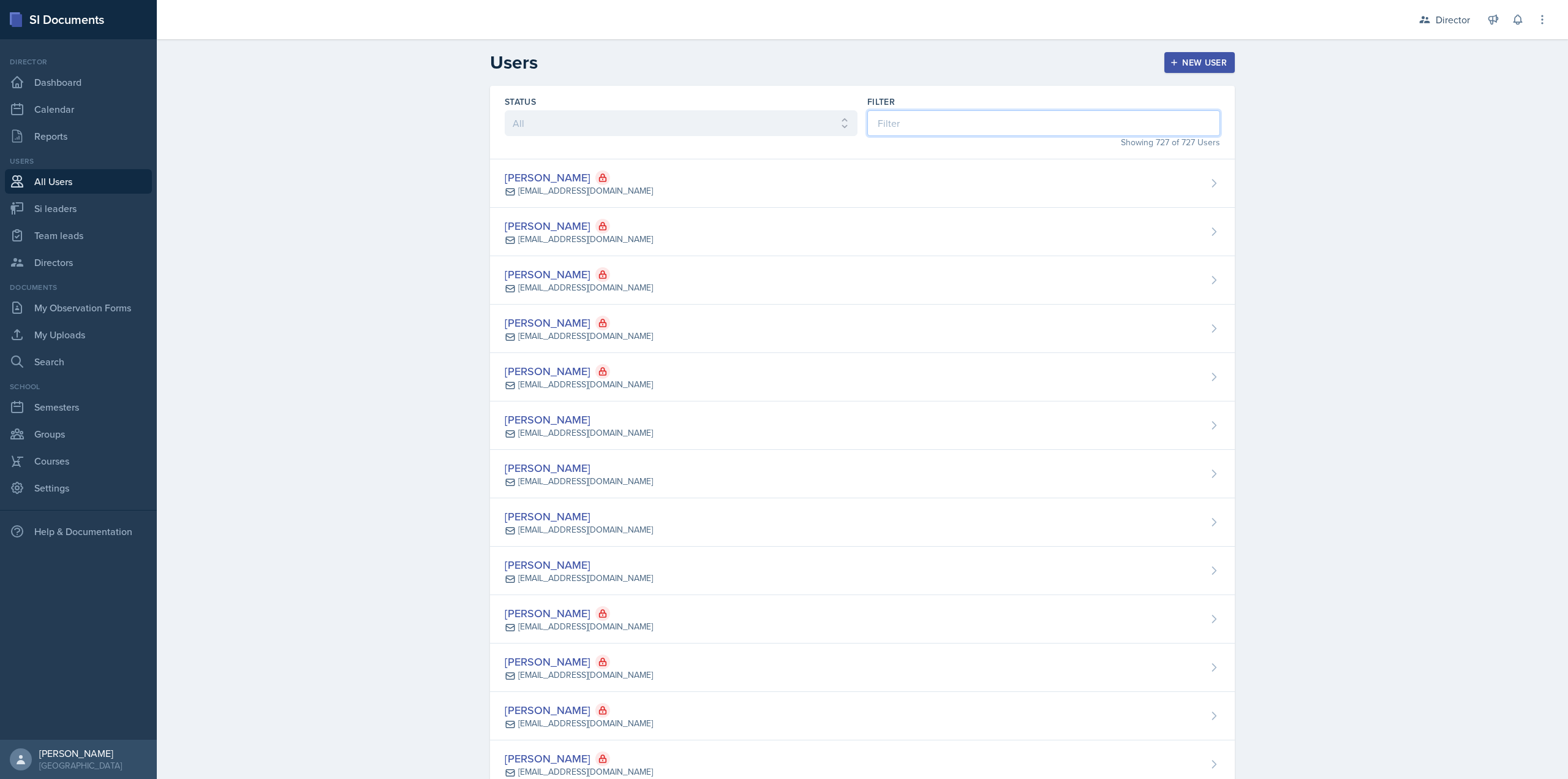
click at [953, 116] on input at bounding box center [1044, 123] width 353 height 26
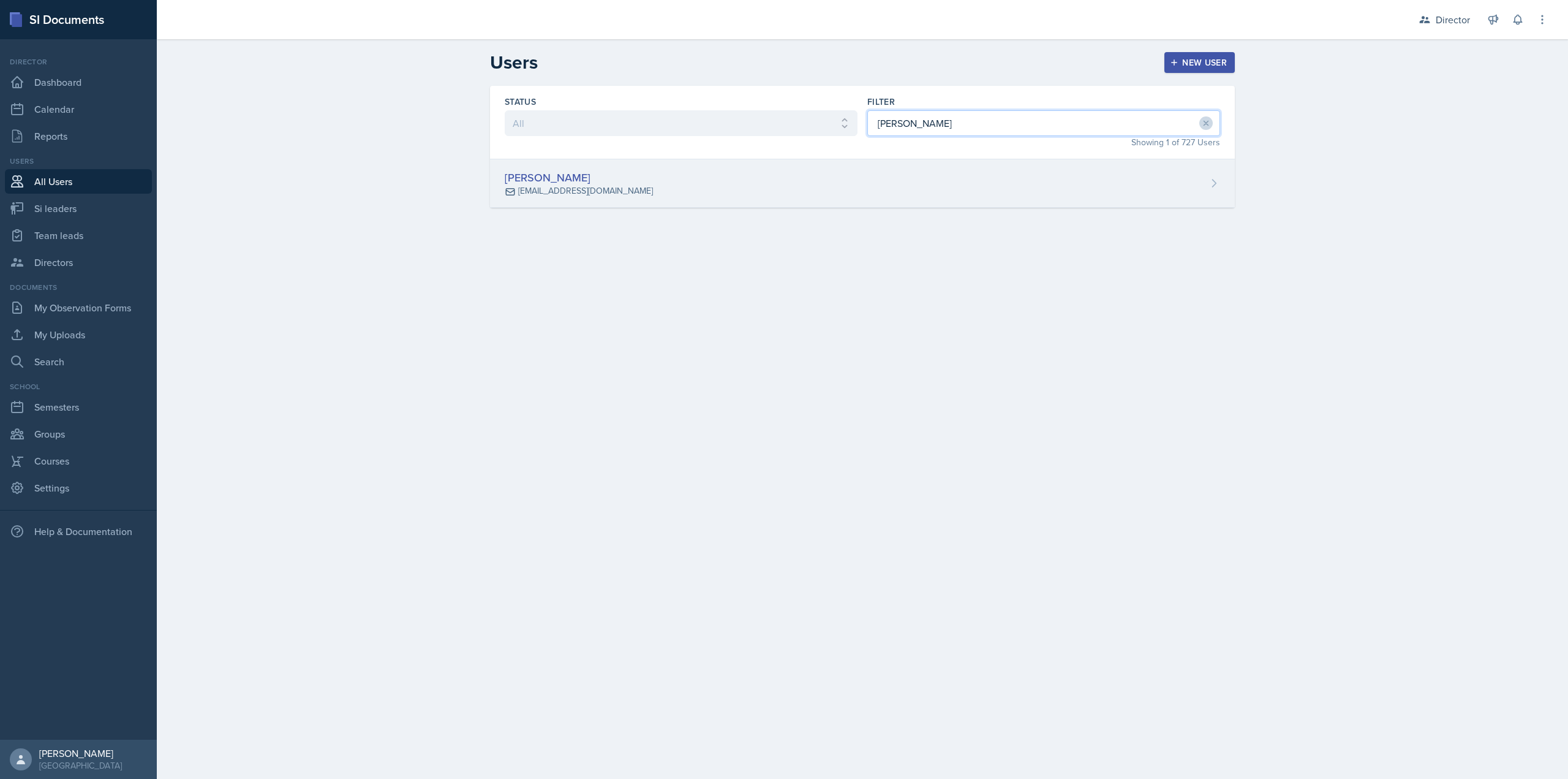
type input "[PERSON_NAME]"
click at [892, 201] on div "[PERSON_NAME] [EMAIL_ADDRESS][DOMAIN_NAME]" at bounding box center [862, 184] width 745 height 48
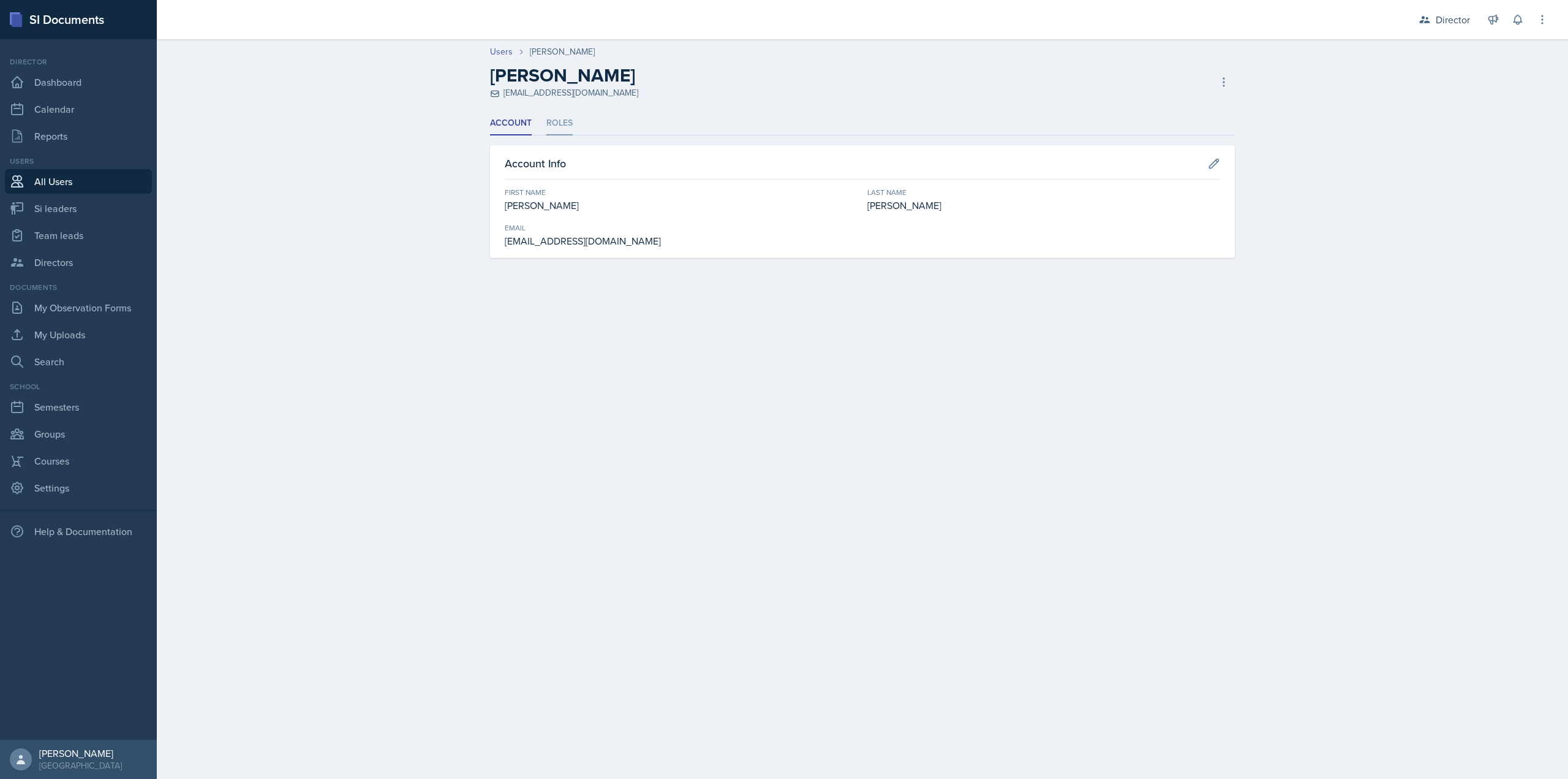
click at [566, 124] on li "Roles" at bounding box center [559, 123] width 26 height 24
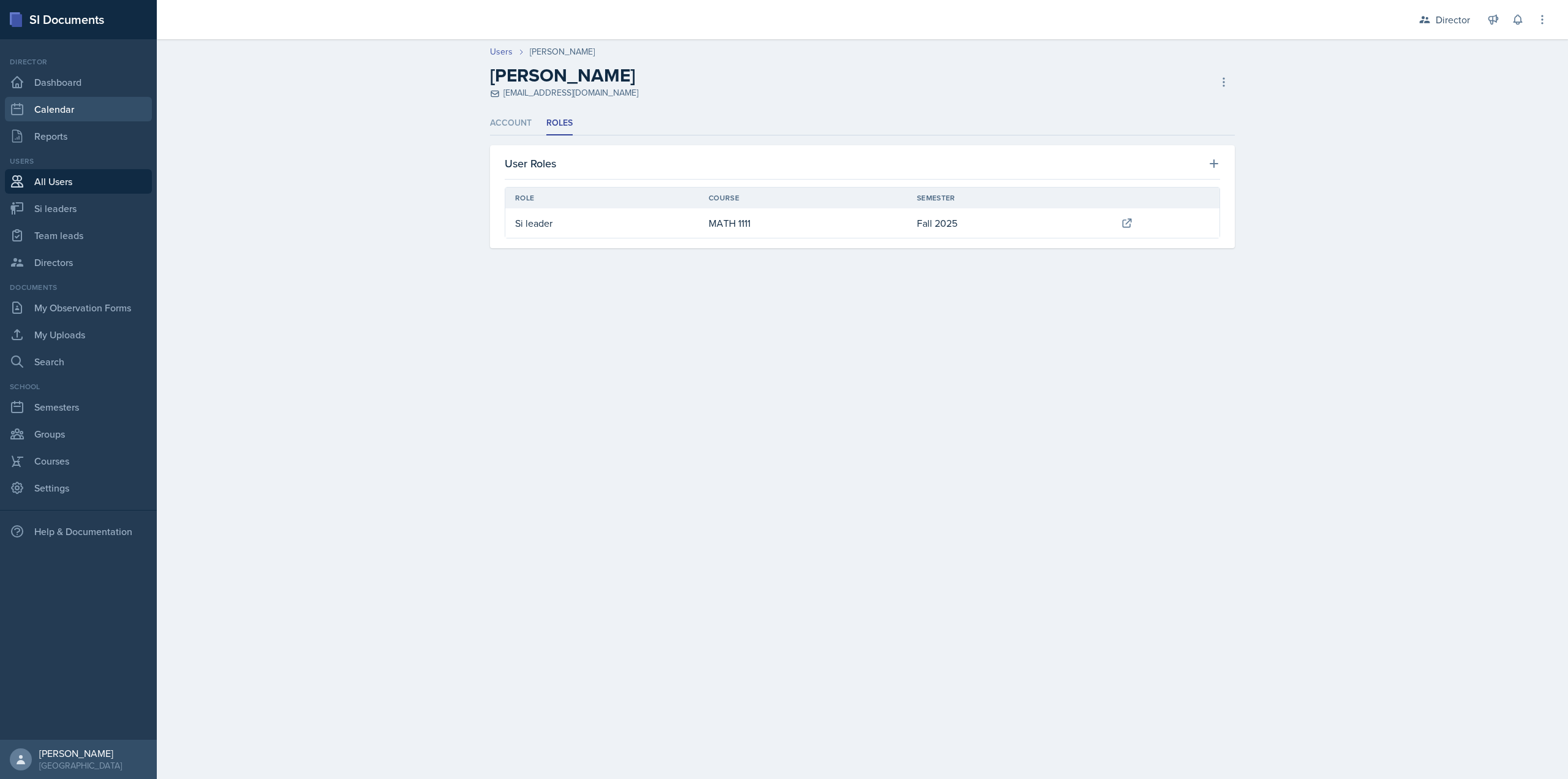
click at [85, 111] on link "Calendar" at bounding box center [78, 109] width 147 height 25
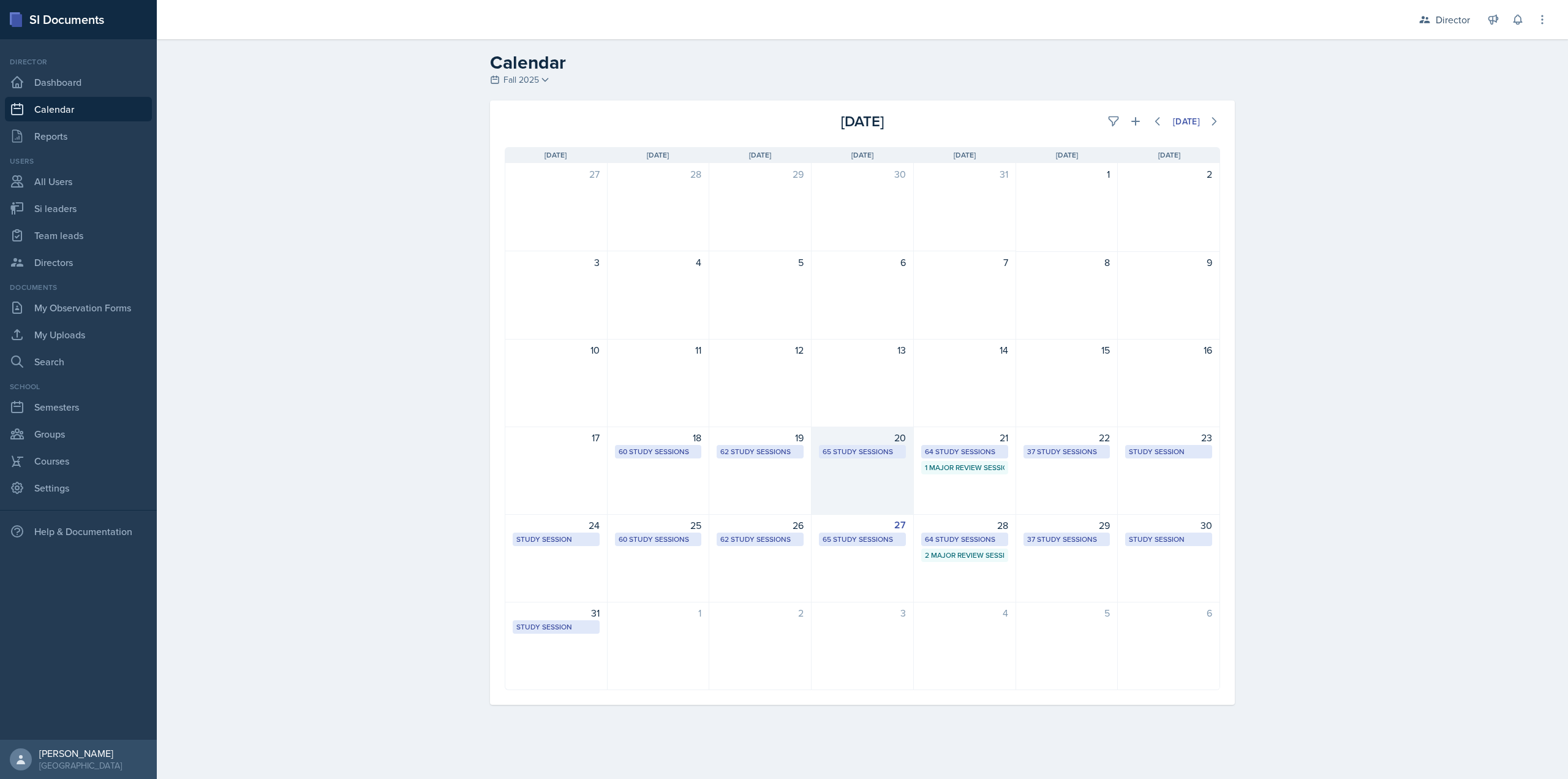
click at [820, 455] on div "65 Study Sessions" at bounding box center [862, 451] width 87 height 13
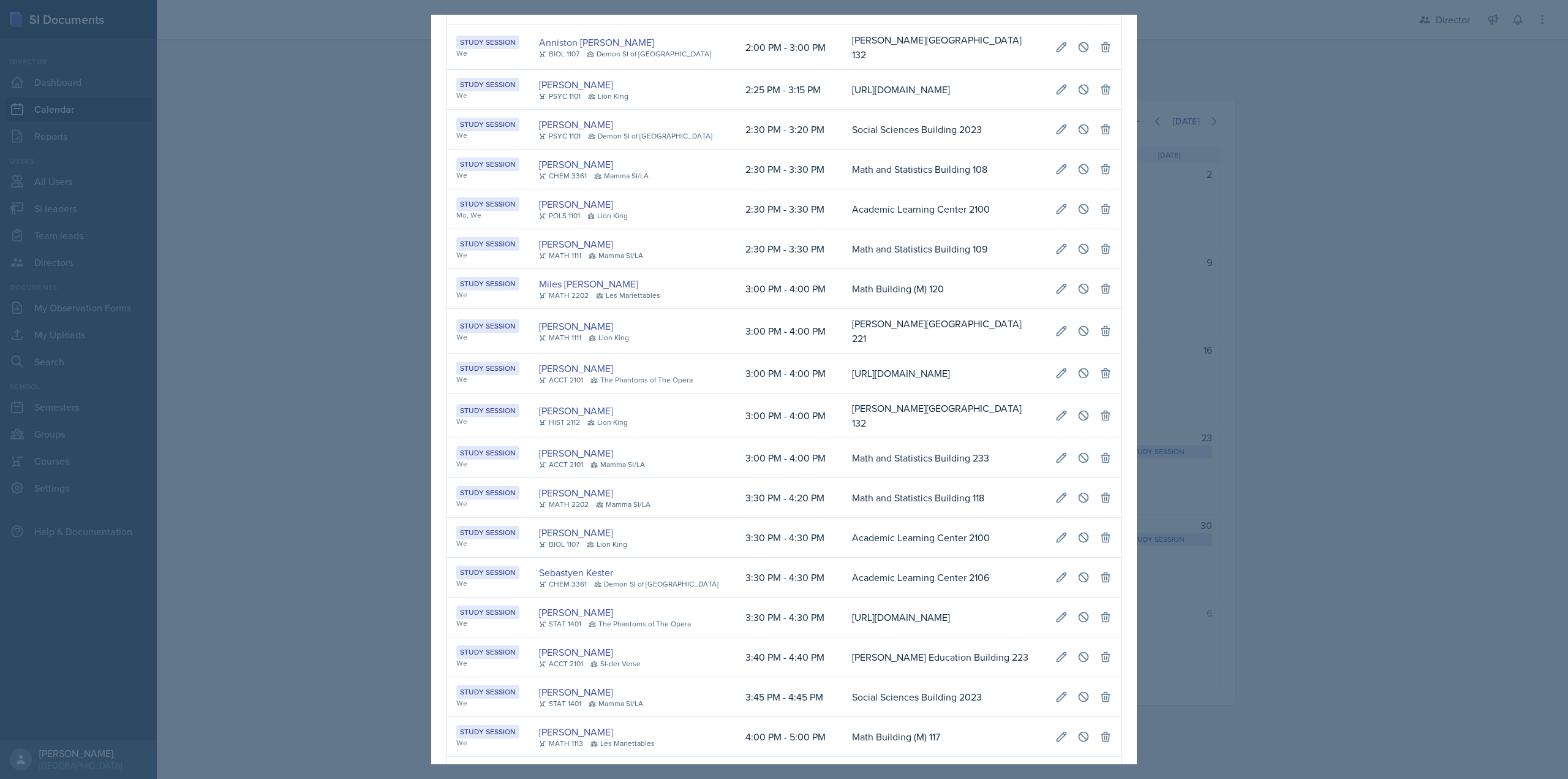
scroll to position [1225, 0]
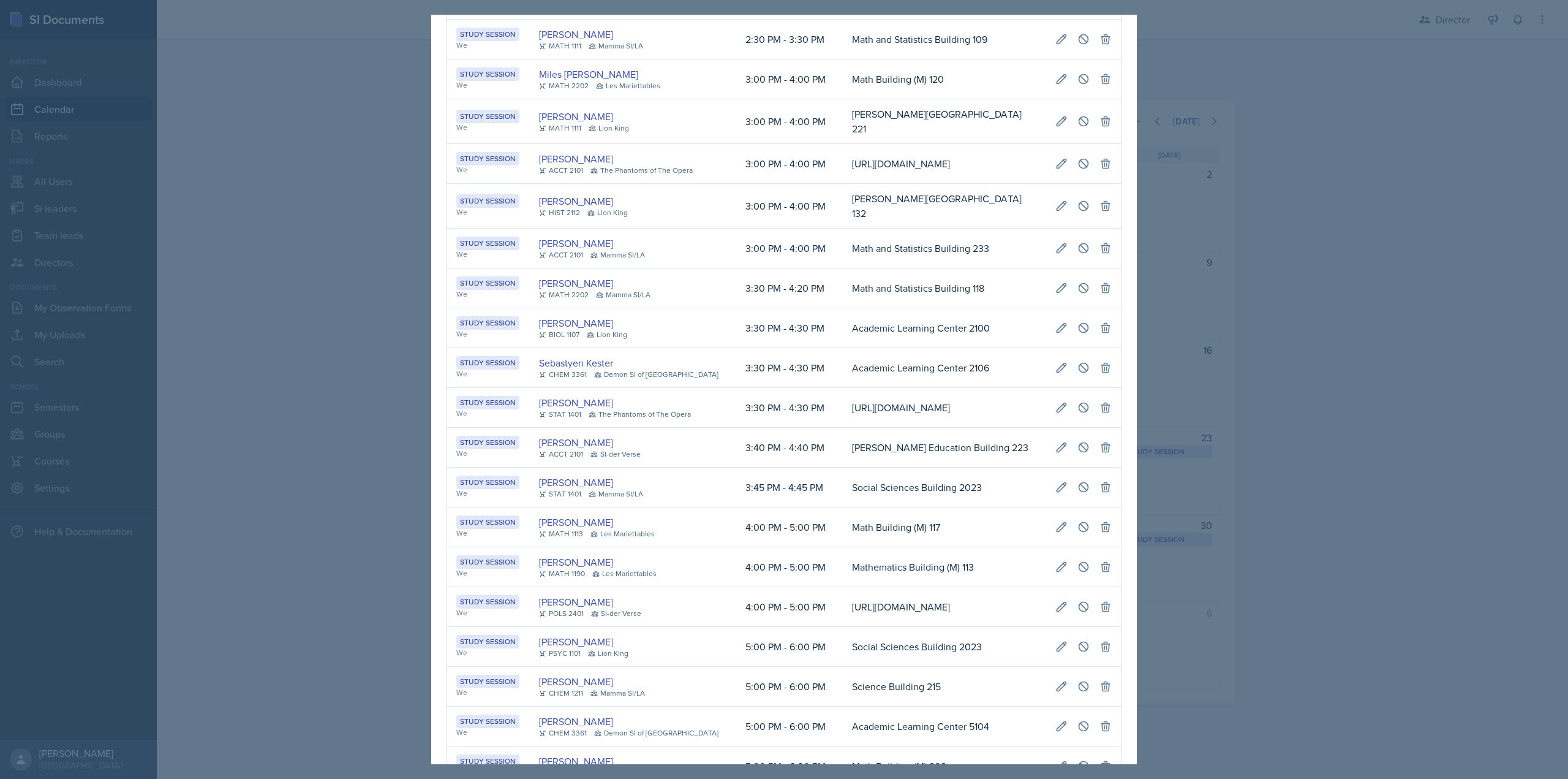
click at [323, 398] on div at bounding box center [784, 390] width 1568 height 779
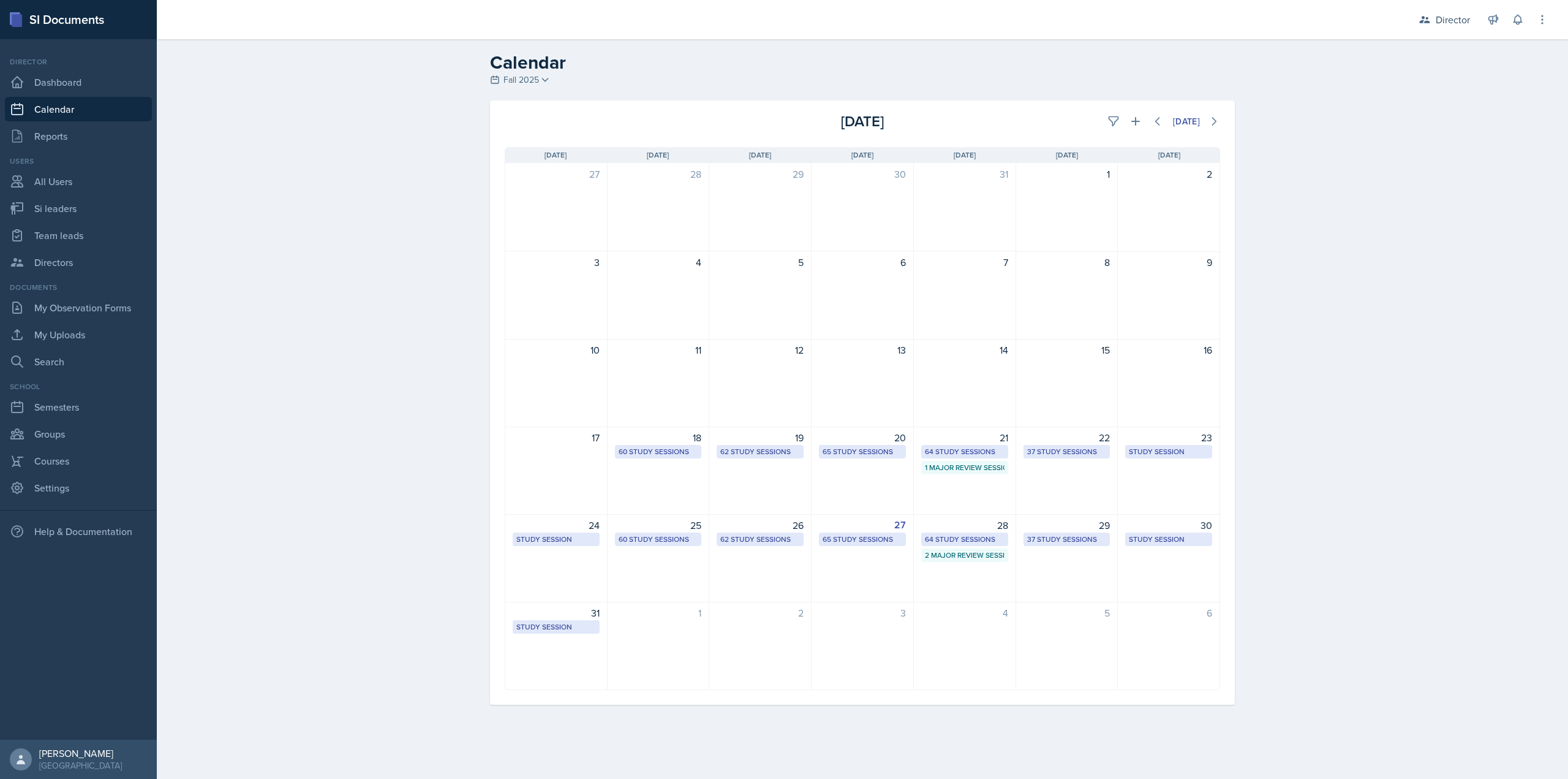
click at [850, 453] on div "65 Study Sessions" at bounding box center [862, 452] width 79 height 11
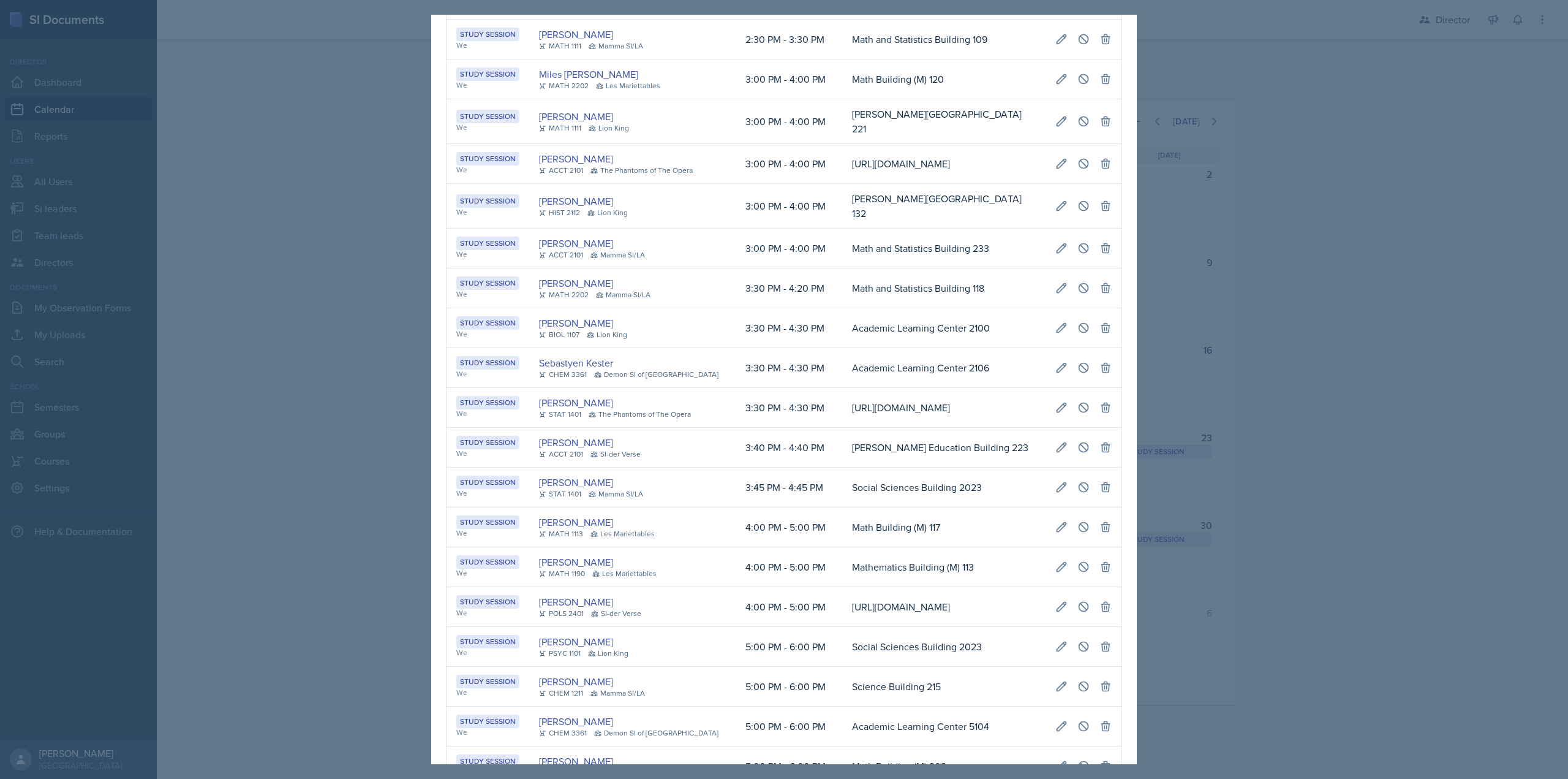
click at [294, 353] on div at bounding box center [784, 390] width 1568 height 779
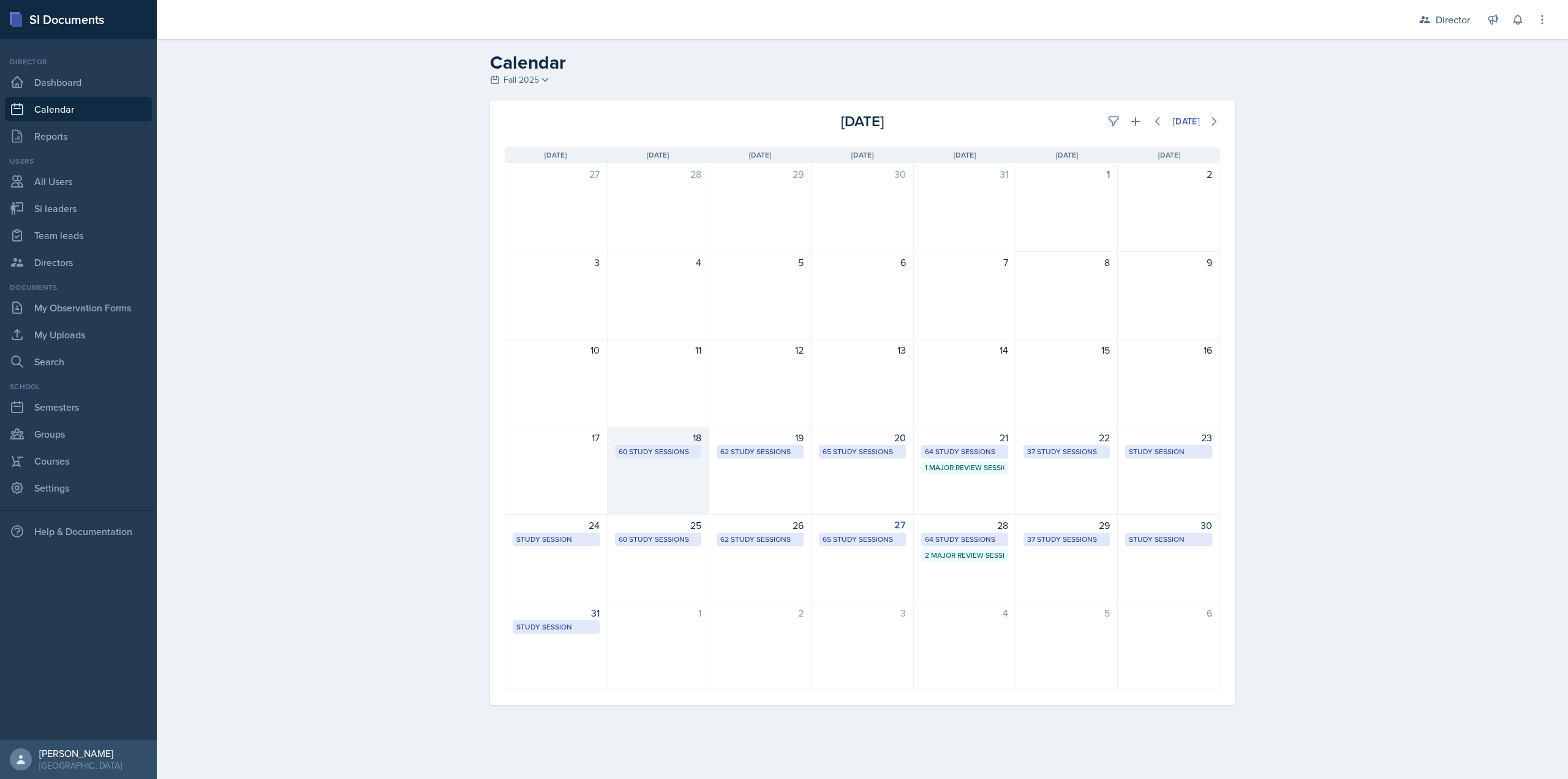
drag, startPoint x: 700, startPoint y: 464, endPoint x: 709, endPoint y: 466, distance: 9.2
click at [703, 465] on div "18 60 Study Sessions" at bounding box center [659, 470] width 102 height 88
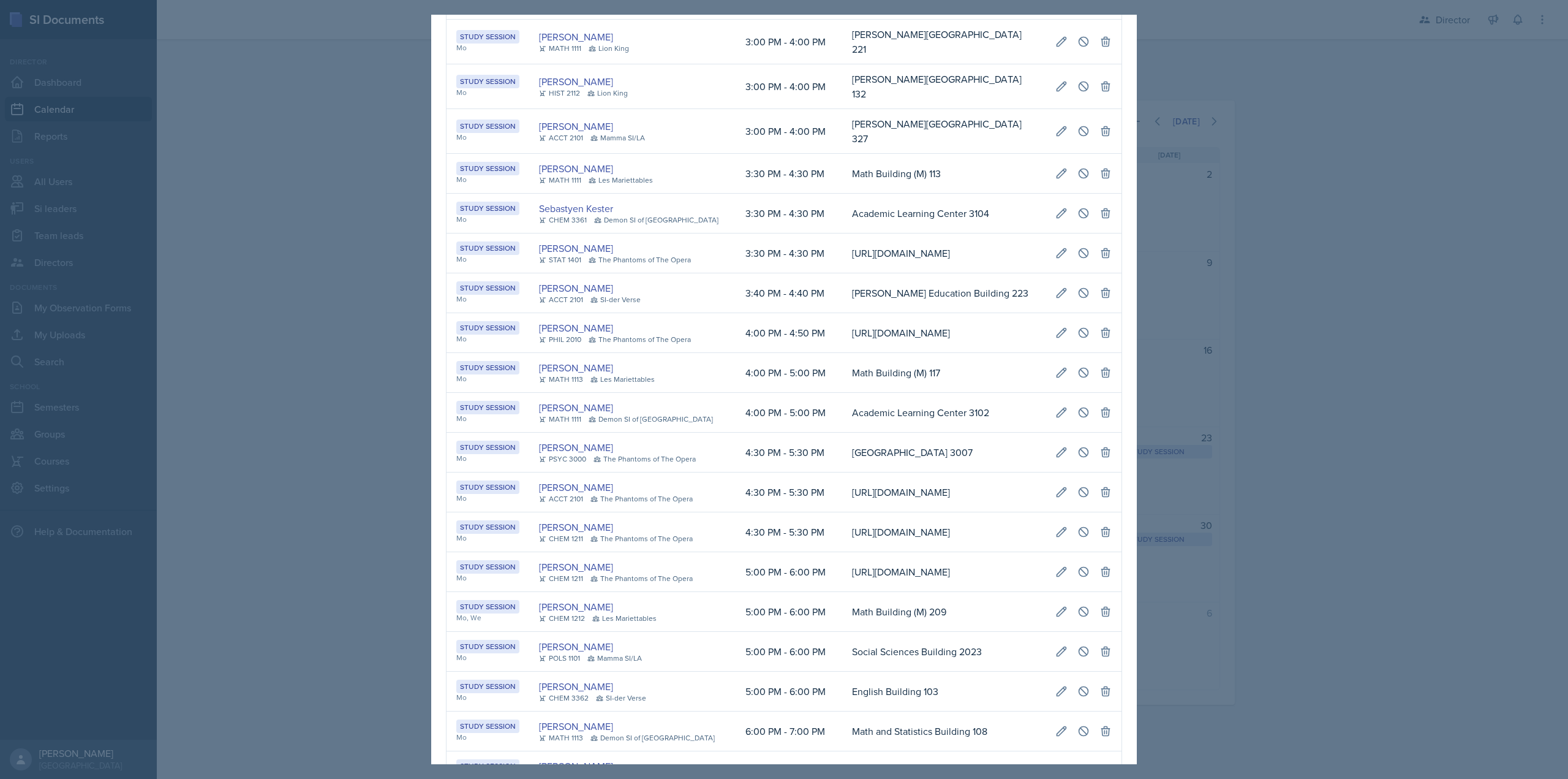
click at [344, 438] on div at bounding box center [784, 390] width 1568 height 779
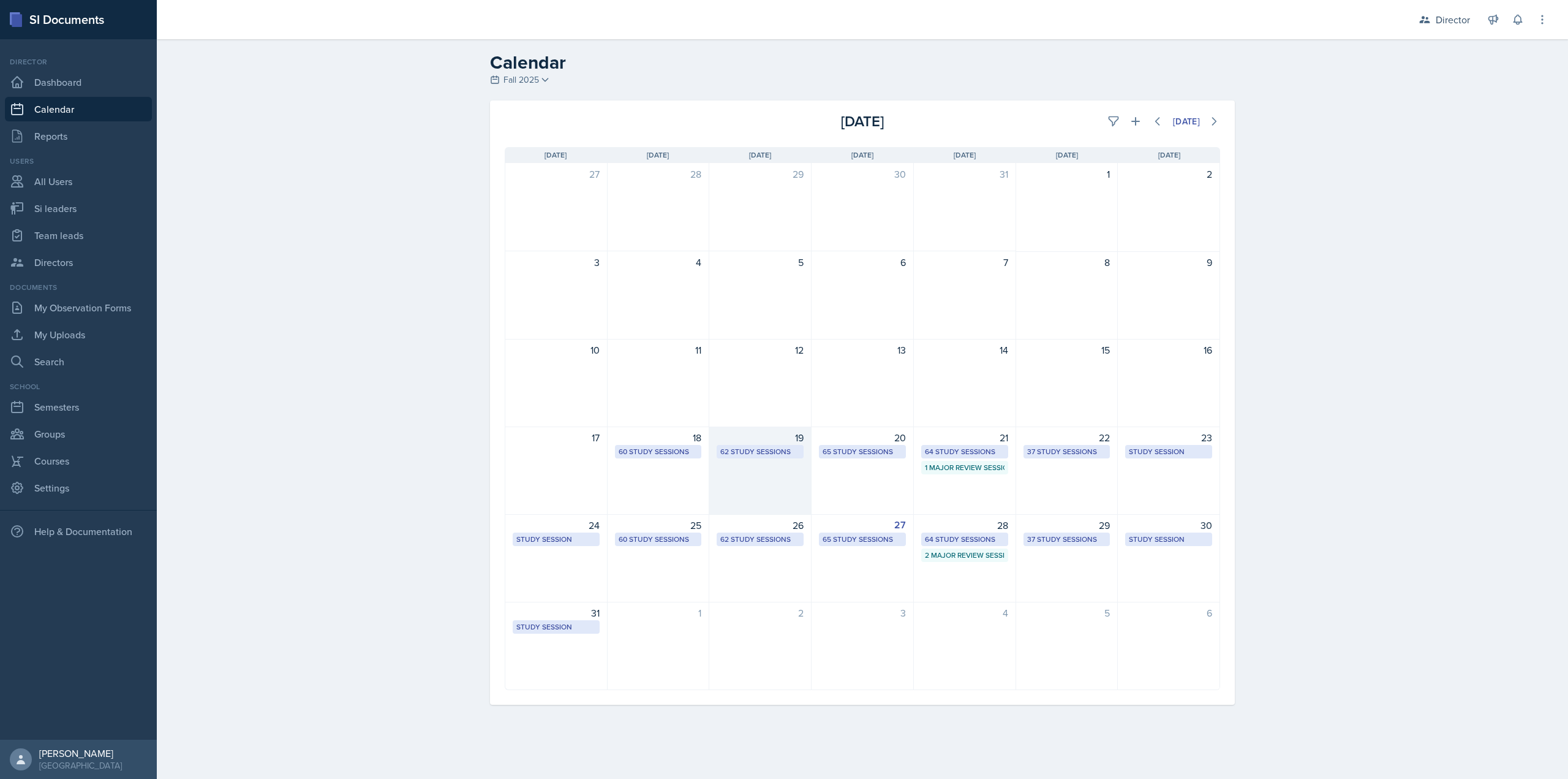
click at [795, 508] on div "19 62 Study Sessions" at bounding box center [760, 470] width 102 height 88
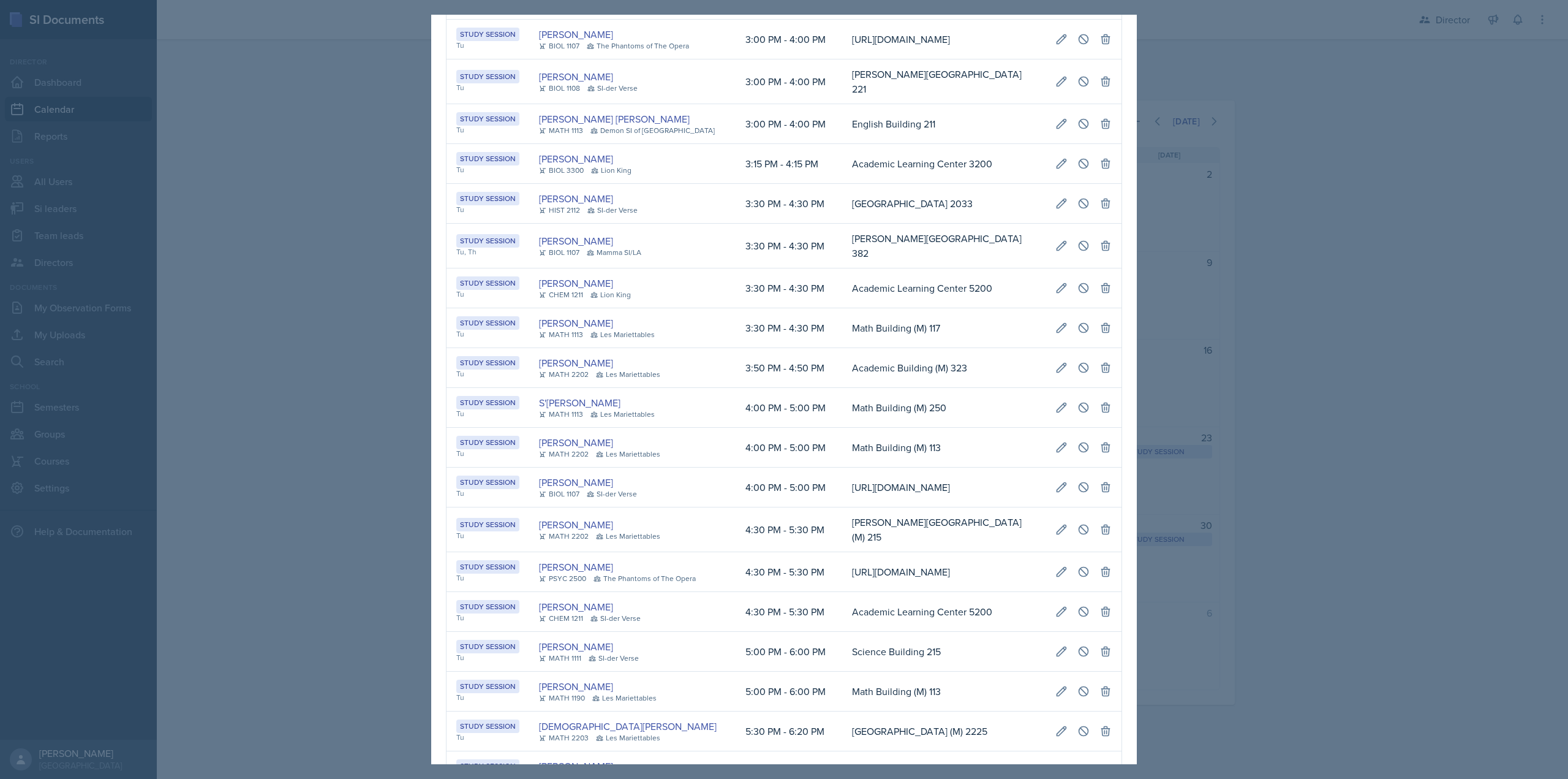
scroll to position [1728, 0]
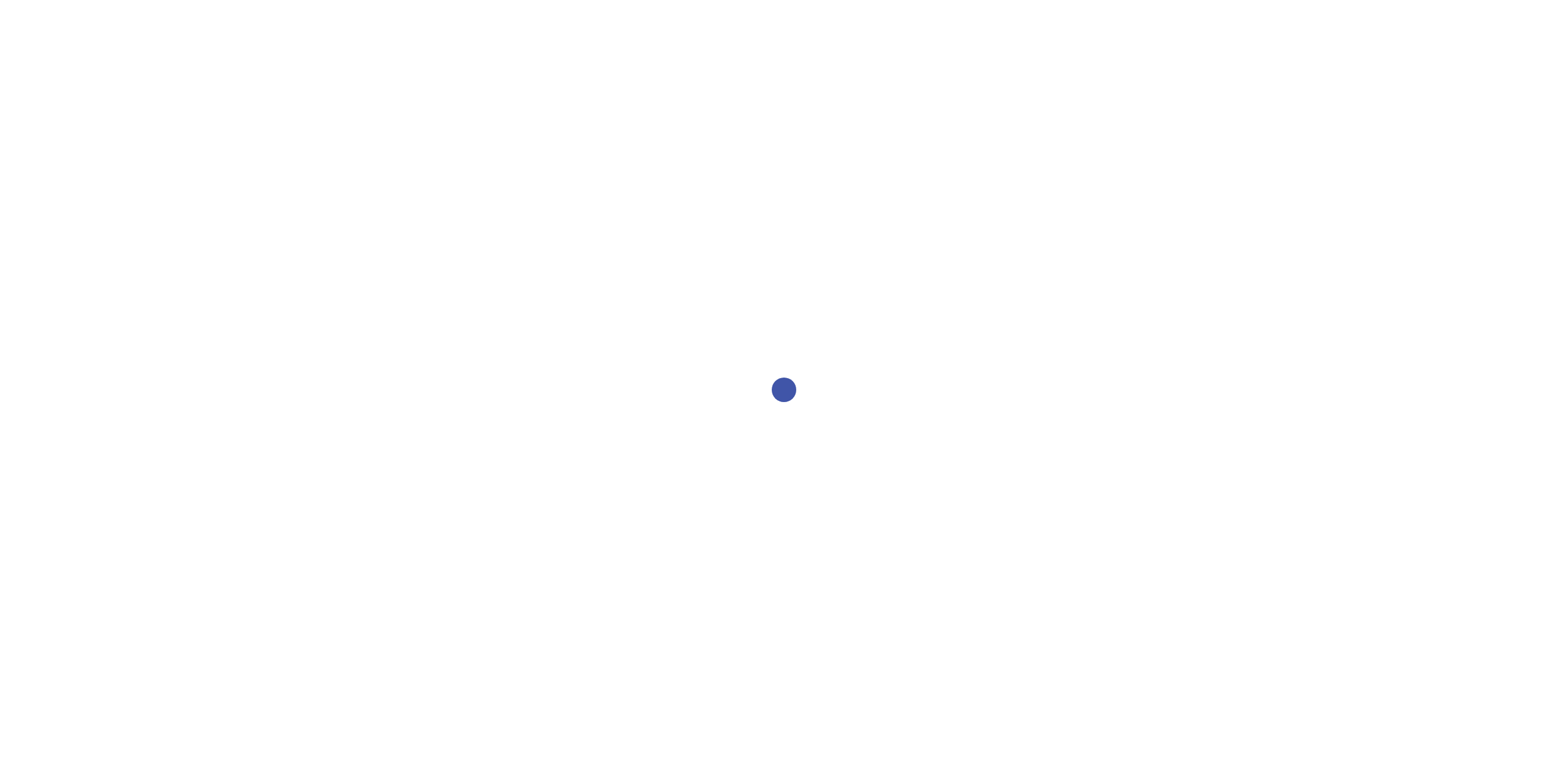
select select "2bed604d-1099-4043-b1bc-2365e8740244"
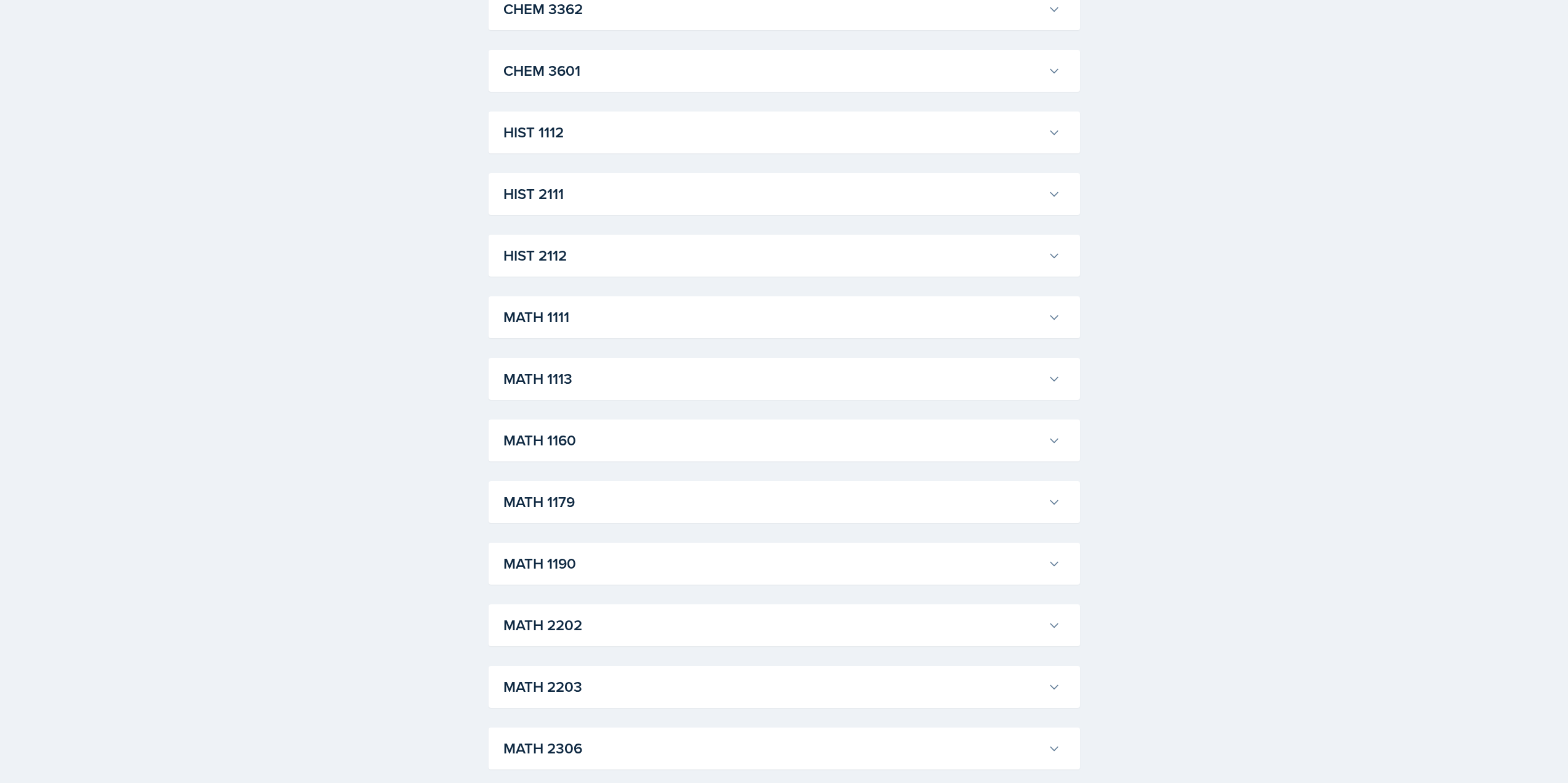
click at [581, 322] on h3 "MATH 1111" at bounding box center [773, 317] width 540 height 22
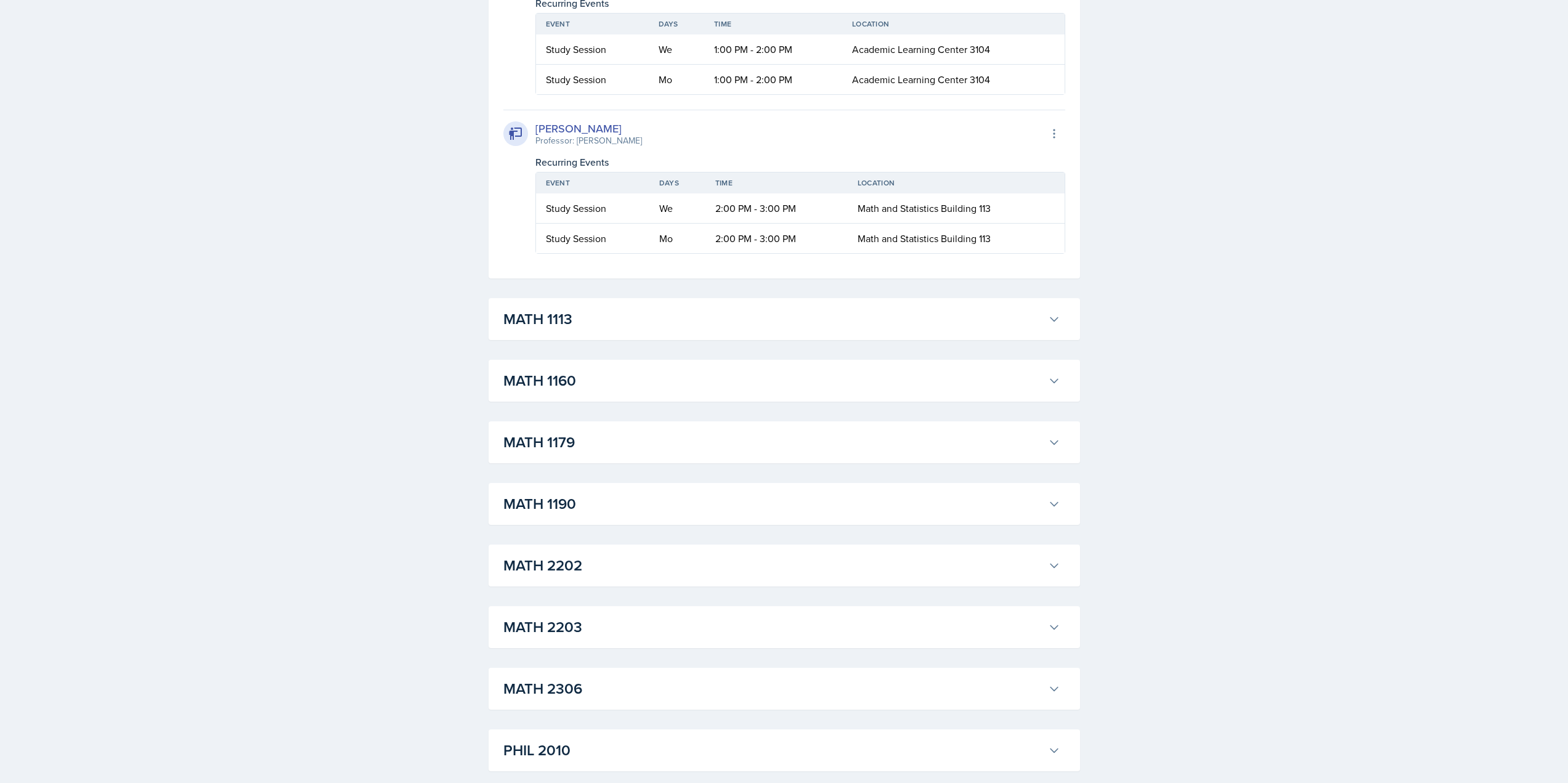
scroll to position [825, 0]
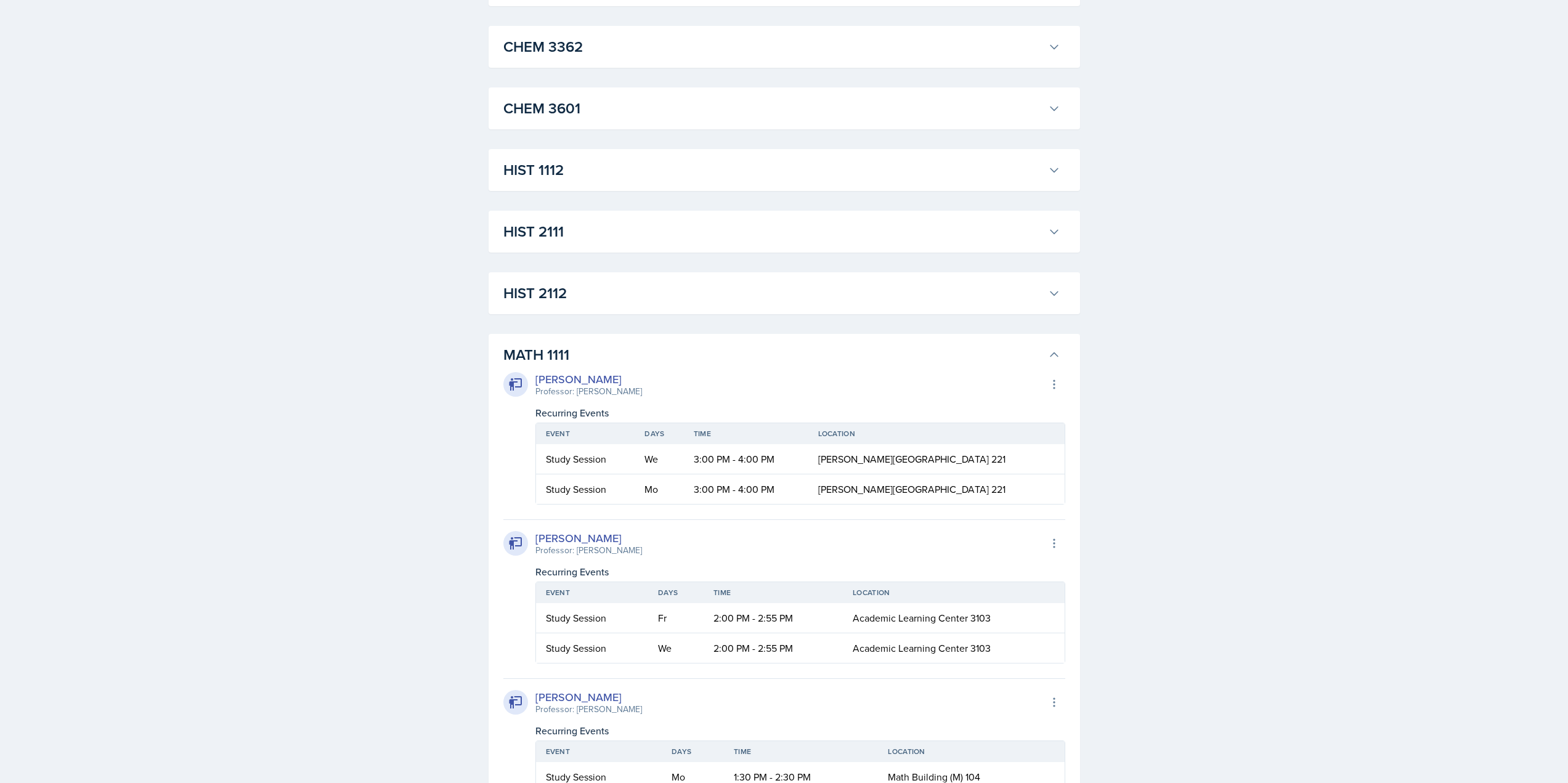
click at [611, 299] on h3 "HIST 2112" at bounding box center [773, 293] width 540 height 22
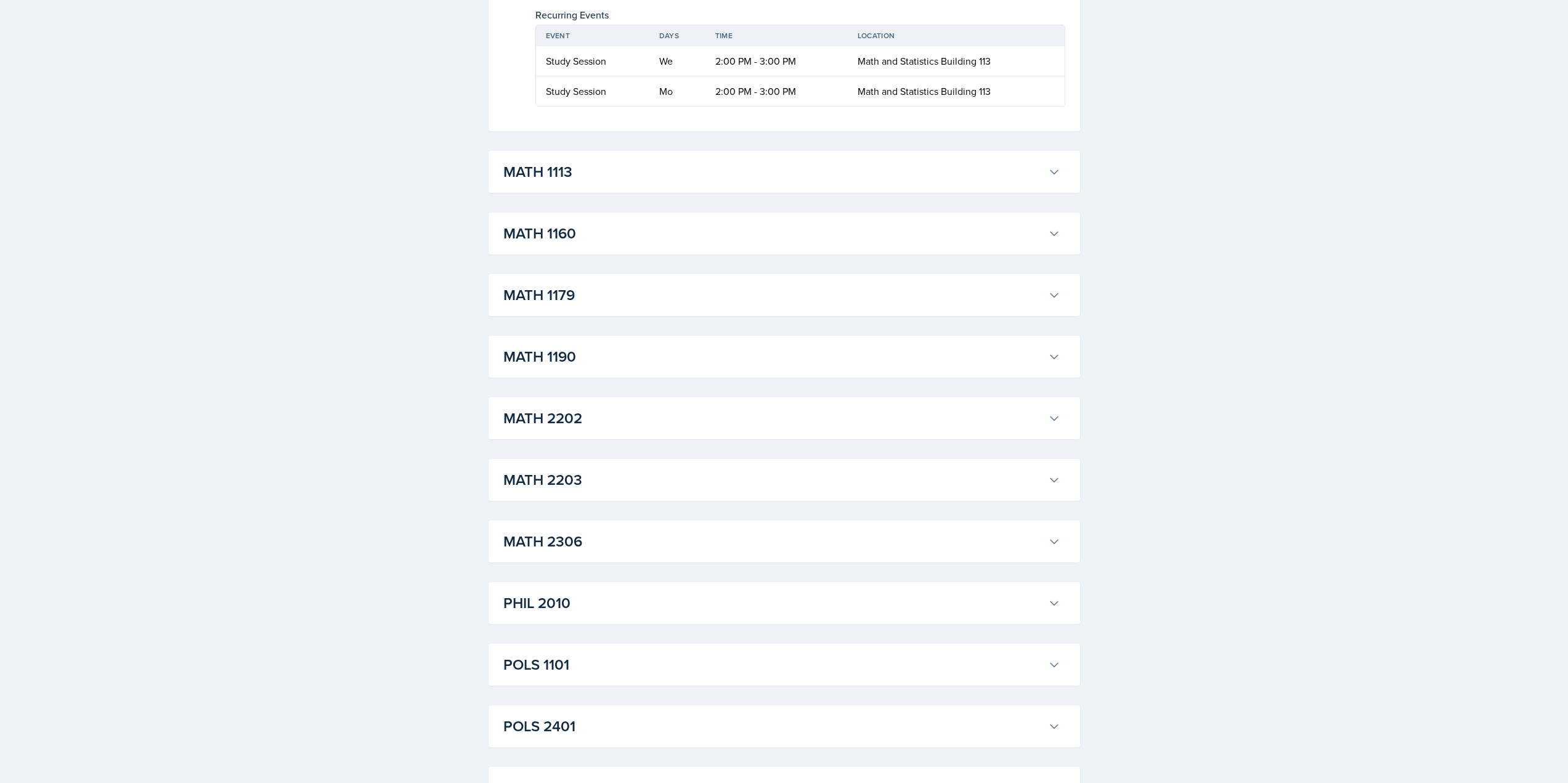
click at [606, 183] on h3 "MATH 1113" at bounding box center [773, 171] width 540 height 22
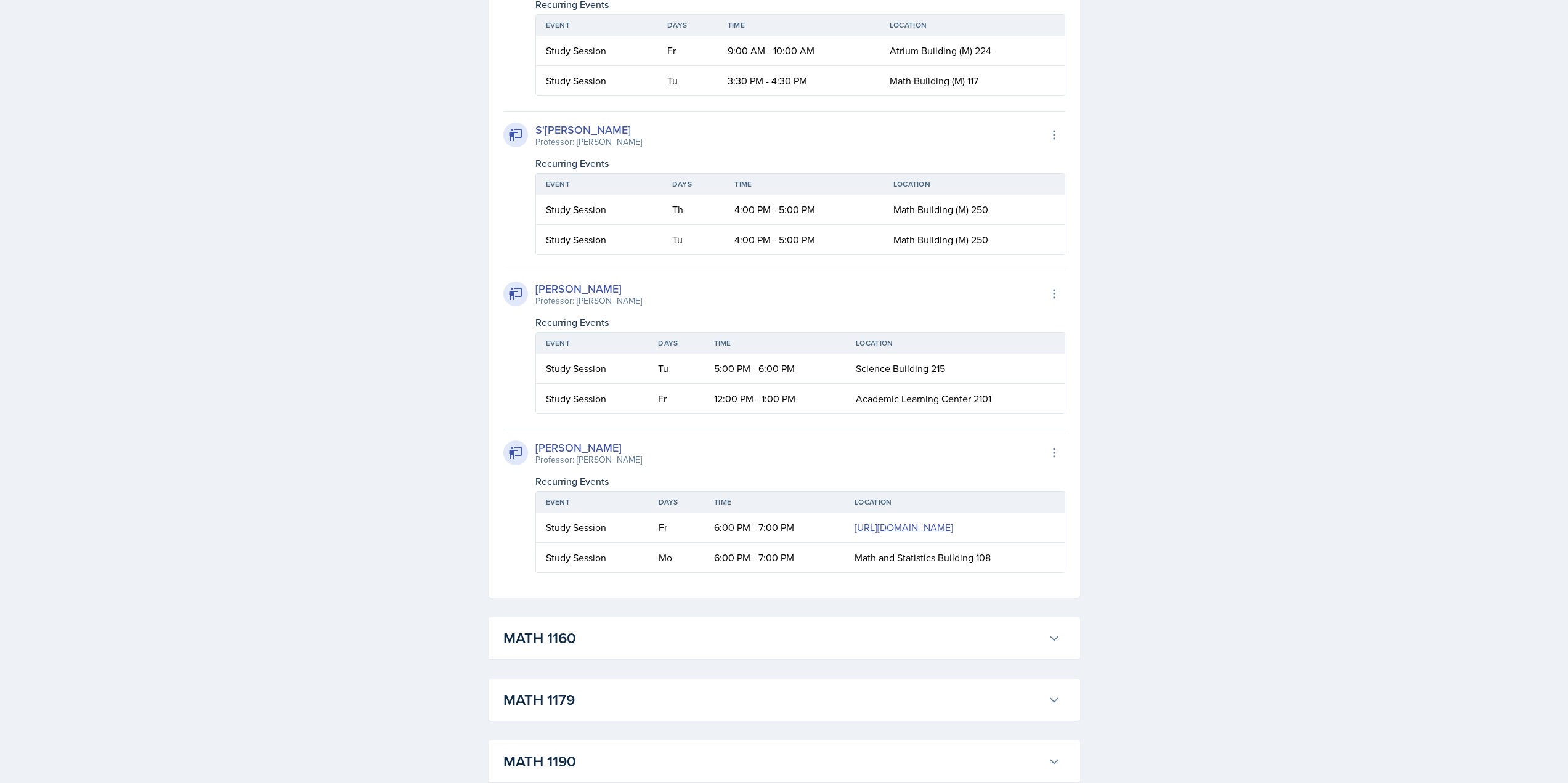
scroll to position [5324, 0]
